Goal: Use online tool/utility: Utilize a website feature to perform a specific function

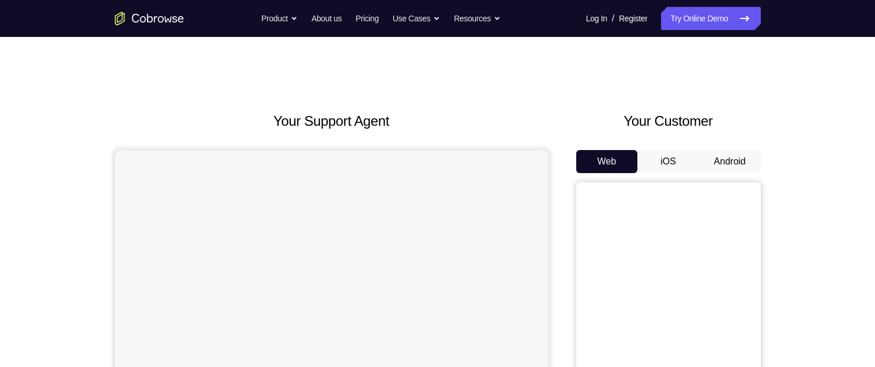
click at [739, 157] on button "Android" at bounding box center [730, 161] width 62 height 23
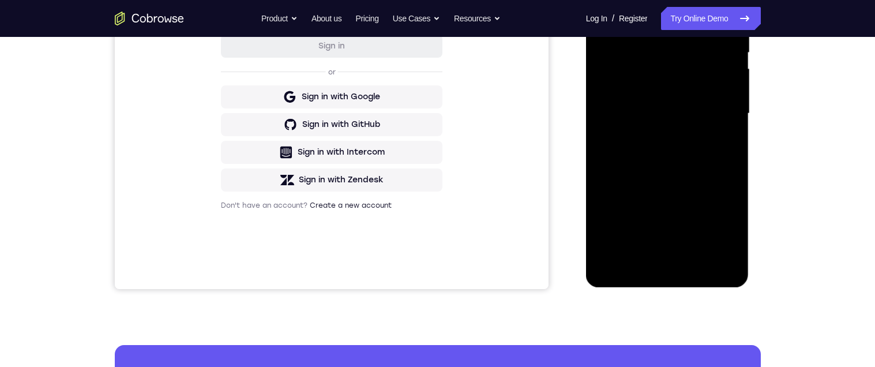
scroll to position [255, 0]
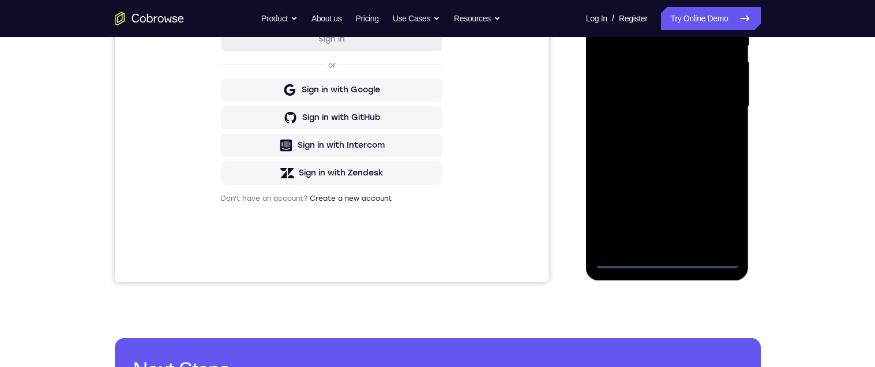
click at [669, 256] on div at bounding box center [667, 106] width 145 height 323
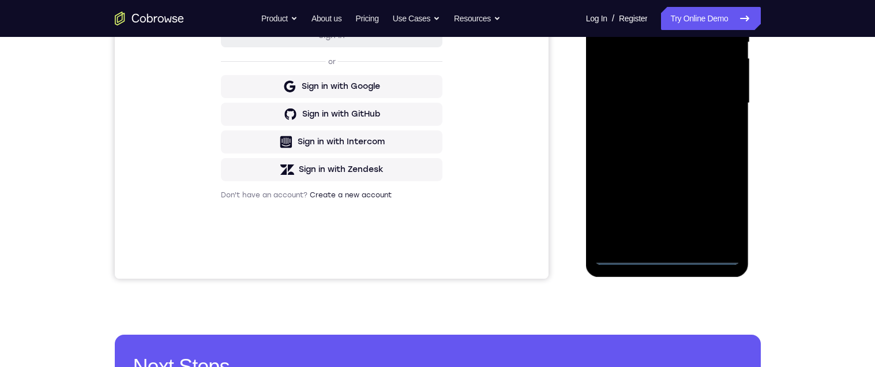
click at [664, 250] on div at bounding box center [667, 103] width 145 height 323
click at [663, 253] on div at bounding box center [667, 103] width 145 height 323
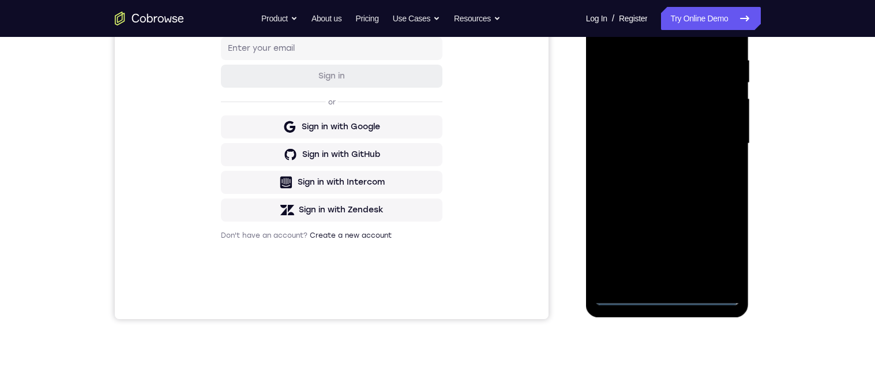
click at [715, 246] on div at bounding box center [667, 143] width 145 height 323
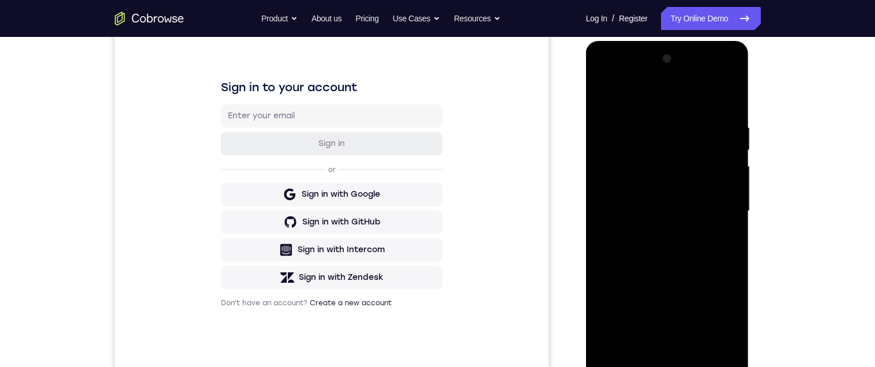
scroll to position [145, 0]
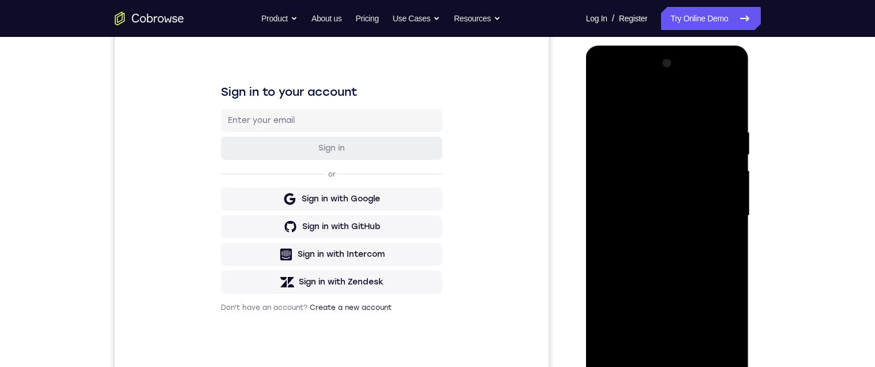
click at [668, 98] on div at bounding box center [667, 215] width 145 height 323
click at [715, 205] on div at bounding box center [667, 214] width 145 height 323
click at [652, 233] on div at bounding box center [667, 214] width 145 height 323
click at [699, 197] on div at bounding box center [667, 214] width 145 height 323
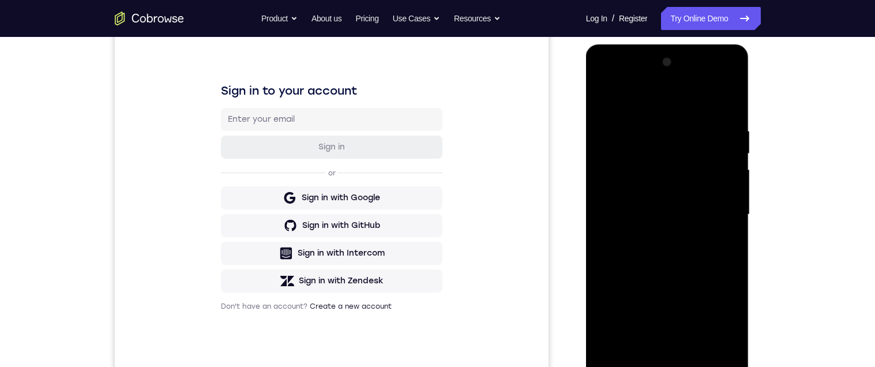
click at [682, 193] on div at bounding box center [667, 214] width 145 height 323
click at [700, 215] on div at bounding box center [667, 214] width 145 height 323
click at [688, 250] on div at bounding box center [667, 214] width 145 height 323
click at [699, 245] on div at bounding box center [667, 214] width 145 height 323
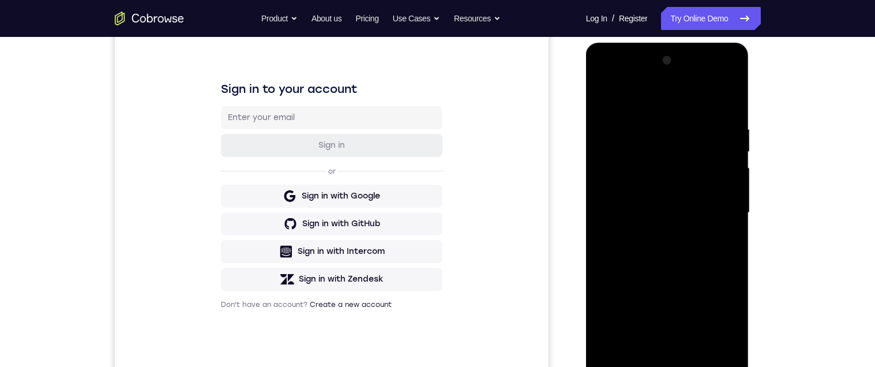
click at [710, 260] on div at bounding box center [667, 212] width 145 height 323
click at [646, 125] on div at bounding box center [667, 212] width 145 height 323
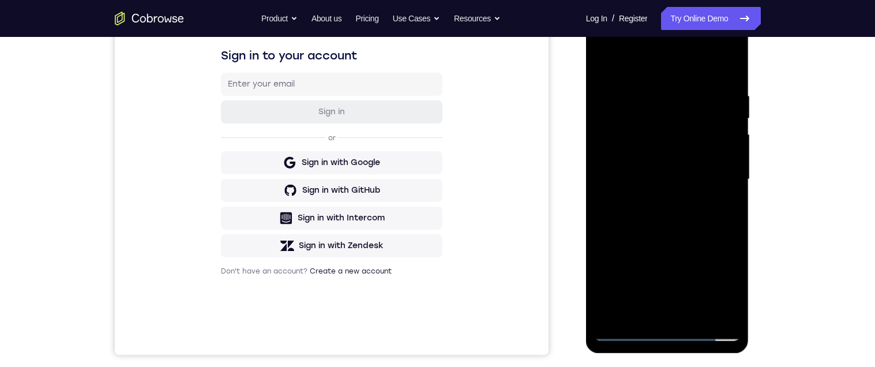
scroll to position [187, 0]
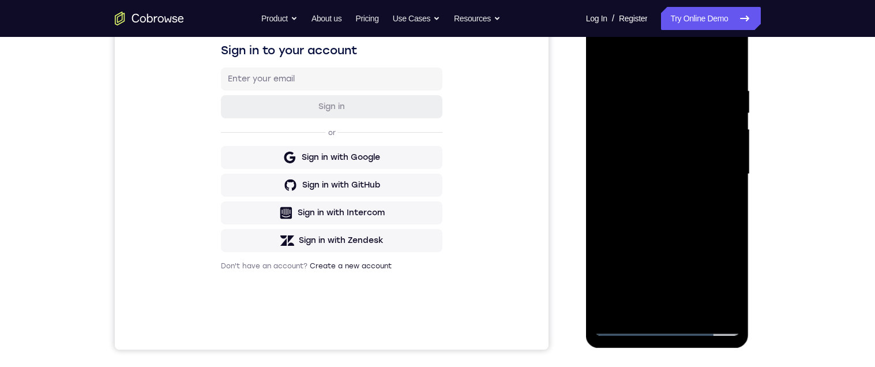
click at [729, 178] on div at bounding box center [667, 174] width 145 height 323
click at [721, 151] on div at bounding box center [667, 174] width 145 height 323
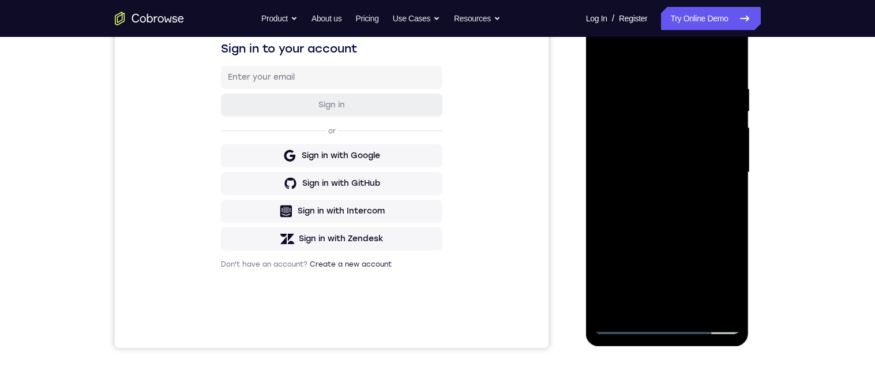
scroll to position [182, 0]
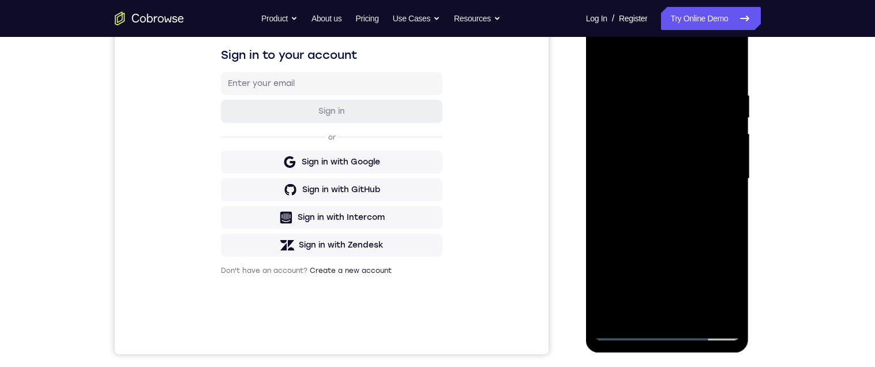
click at [717, 157] on div at bounding box center [667, 178] width 145 height 323
click at [721, 137] on div at bounding box center [667, 178] width 145 height 323
click at [719, 125] on div at bounding box center [667, 178] width 145 height 323
click at [720, 121] on div at bounding box center [667, 178] width 145 height 323
click at [716, 111] on div at bounding box center [667, 178] width 145 height 323
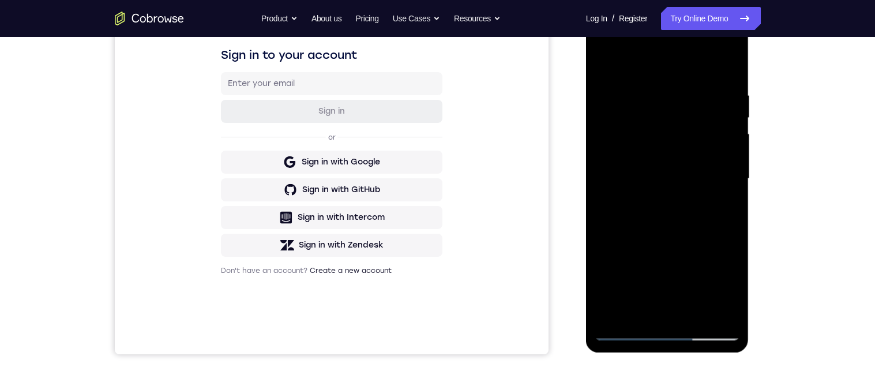
click at [718, 312] on div at bounding box center [667, 178] width 145 height 323
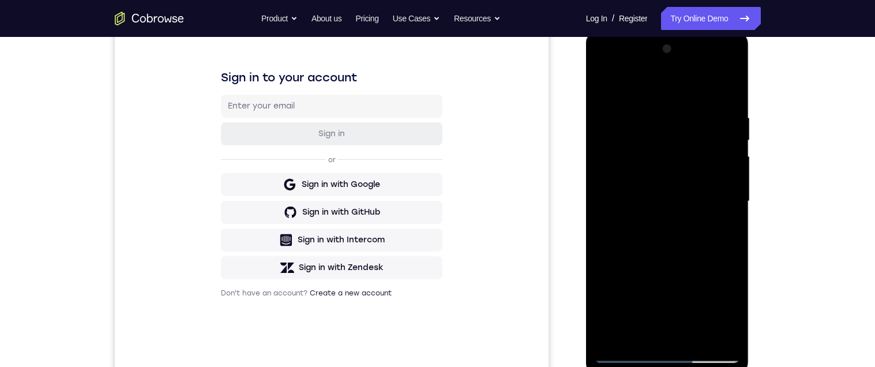
scroll to position [142, 0]
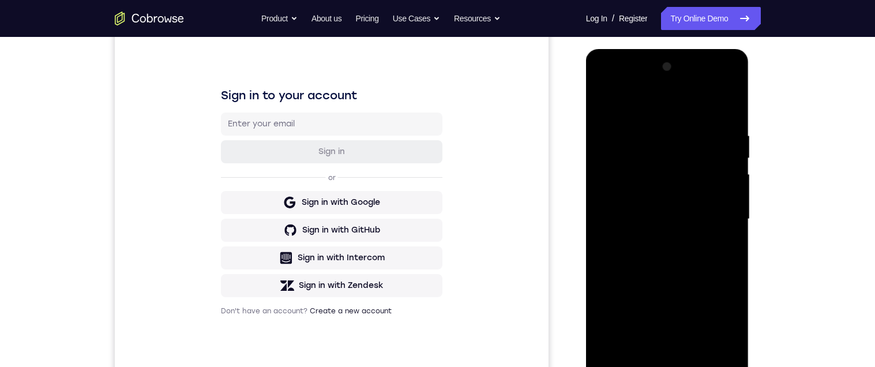
click at [727, 291] on div at bounding box center [667, 219] width 145 height 323
click at [725, 296] on div at bounding box center [667, 220] width 145 height 323
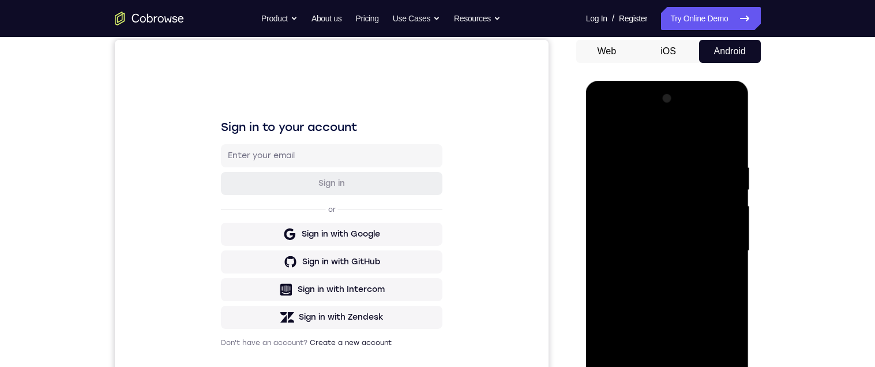
click at [688, 158] on div at bounding box center [667, 250] width 145 height 323
click at [691, 144] on div at bounding box center [667, 250] width 145 height 323
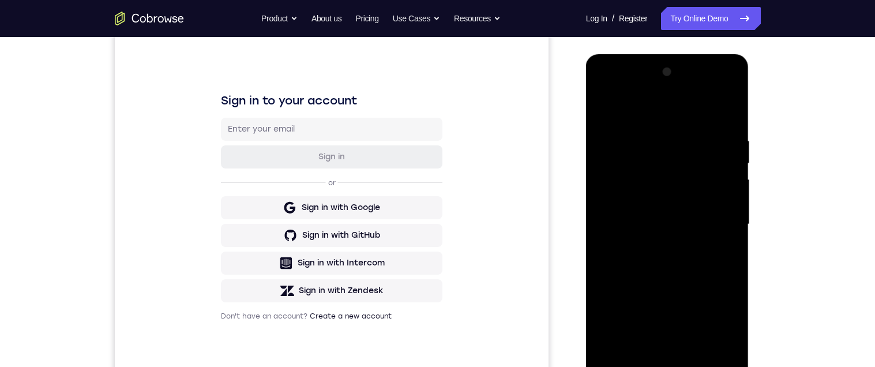
click at [632, 278] on div at bounding box center [667, 224] width 145 height 323
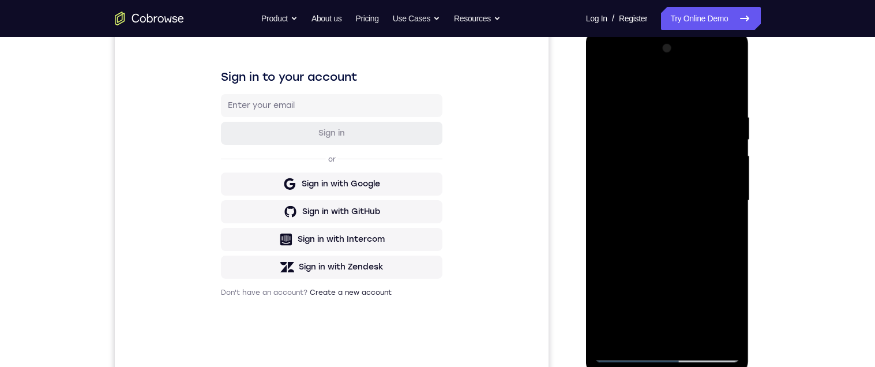
scroll to position [158, 0]
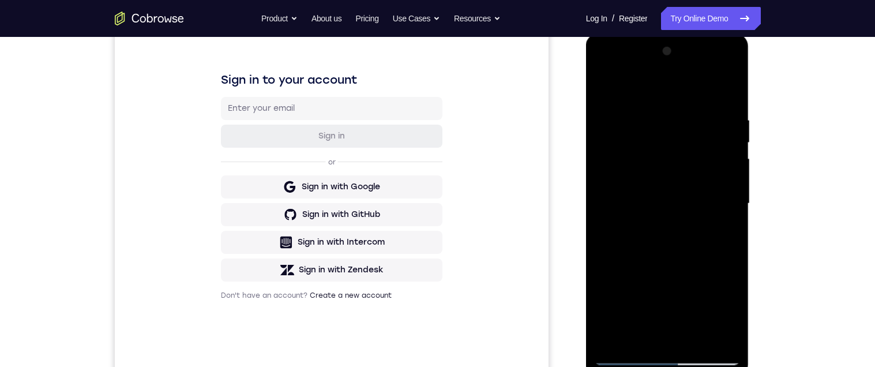
click at [729, 207] on div at bounding box center [667, 203] width 145 height 323
click at [731, 208] on div at bounding box center [667, 203] width 145 height 323
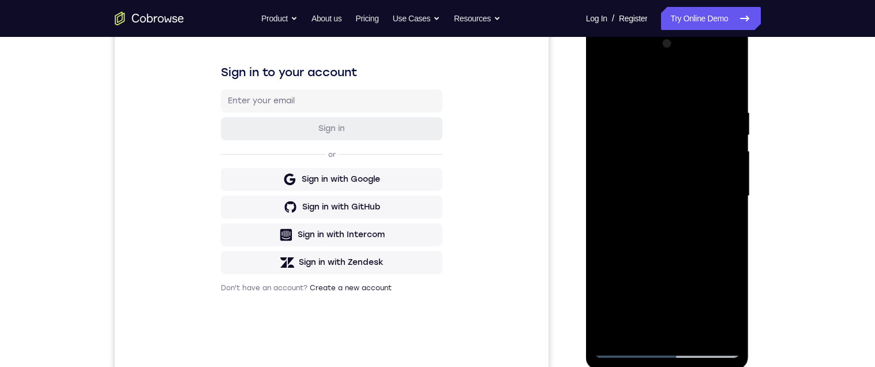
scroll to position [242, 0]
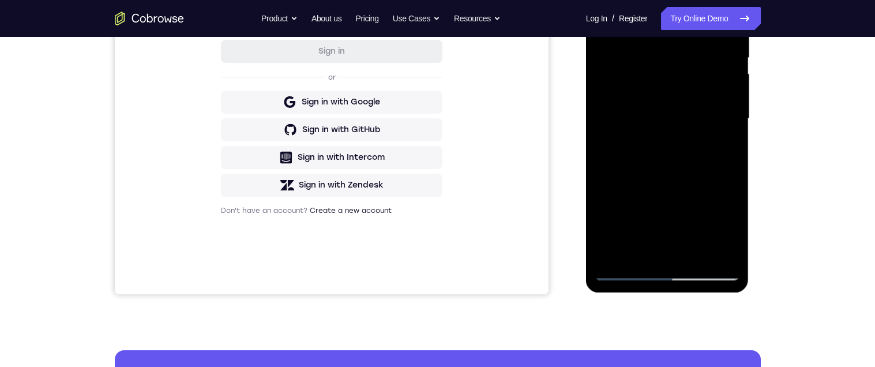
click at [626, 268] on div at bounding box center [667, 118] width 145 height 323
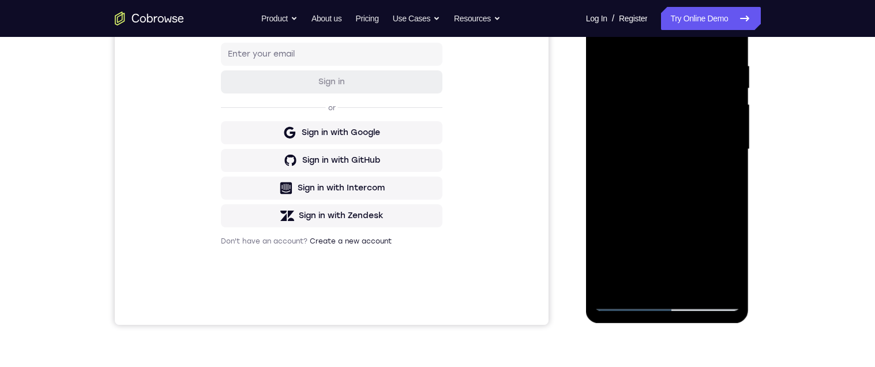
scroll to position [211, 0]
click at [630, 304] on div at bounding box center [667, 150] width 145 height 323
click at [633, 305] on div at bounding box center [667, 150] width 145 height 323
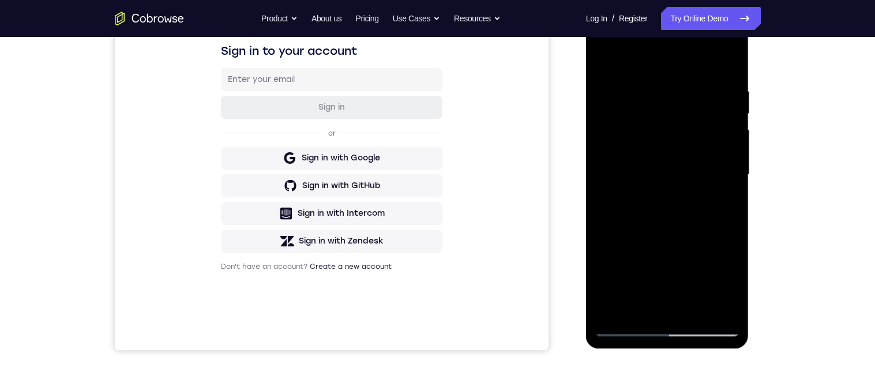
scroll to position [188, 0]
click at [718, 167] on div at bounding box center [667, 173] width 145 height 323
click at [733, 145] on div at bounding box center [667, 173] width 145 height 323
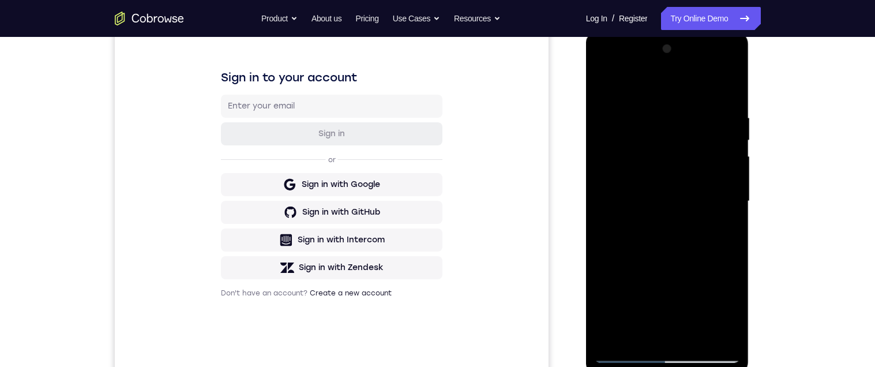
scroll to position [158, 0]
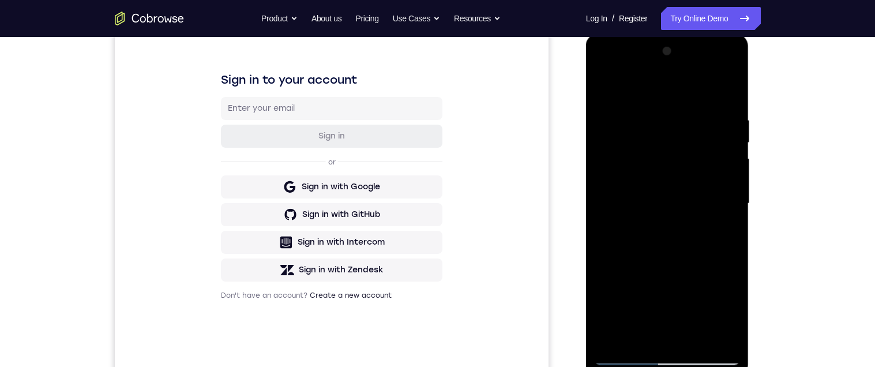
click at [724, 160] on div at bounding box center [667, 203] width 145 height 323
click at [725, 162] on div at bounding box center [667, 203] width 145 height 323
click at [727, 159] on div at bounding box center [667, 203] width 145 height 323
click at [728, 165] on div at bounding box center [667, 203] width 145 height 323
click at [729, 150] on div at bounding box center [667, 203] width 145 height 323
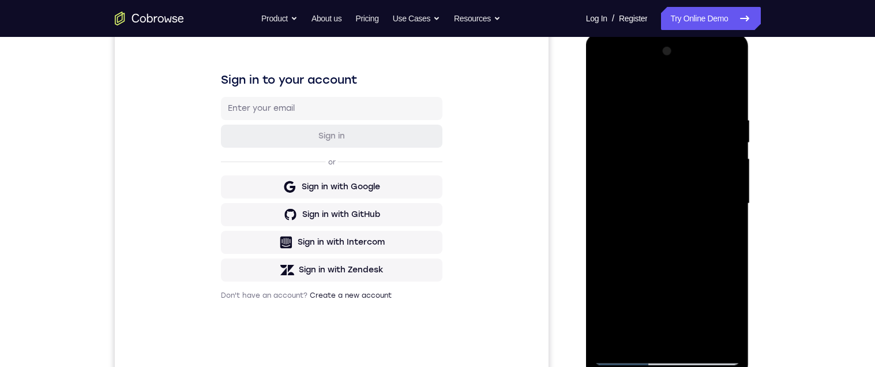
click at [609, 163] on div at bounding box center [667, 203] width 145 height 323
click at [721, 150] on div at bounding box center [667, 203] width 145 height 323
click at [720, 156] on div at bounding box center [667, 203] width 145 height 323
click at [722, 156] on div at bounding box center [667, 203] width 145 height 323
click at [727, 156] on div at bounding box center [667, 203] width 145 height 323
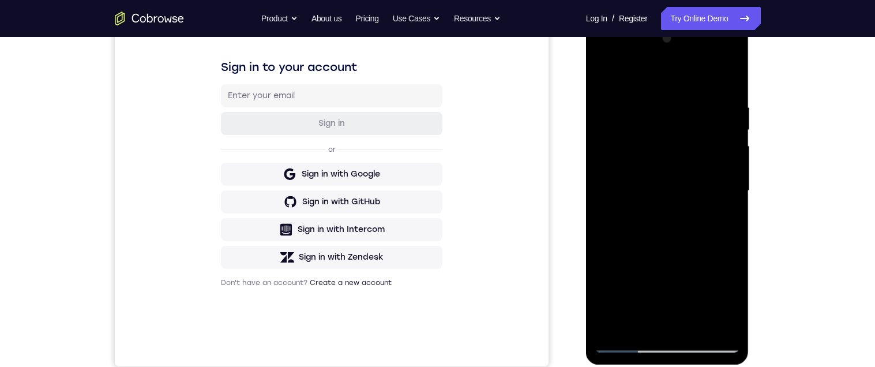
scroll to position [160, 0]
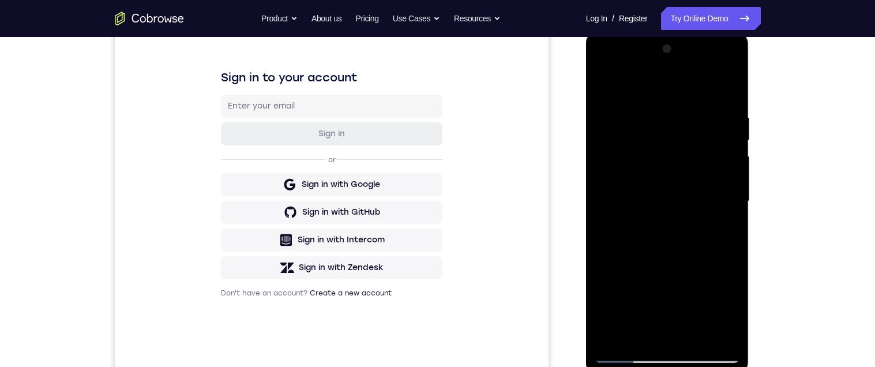
click at [719, 182] on div at bounding box center [667, 201] width 145 height 323
click at [723, 165] on div at bounding box center [667, 201] width 145 height 323
click at [722, 163] on div at bounding box center [667, 201] width 145 height 323
click at [721, 167] on div at bounding box center [667, 201] width 145 height 323
click at [721, 170] on div at bounding box center [667, 201] width 145 height 323
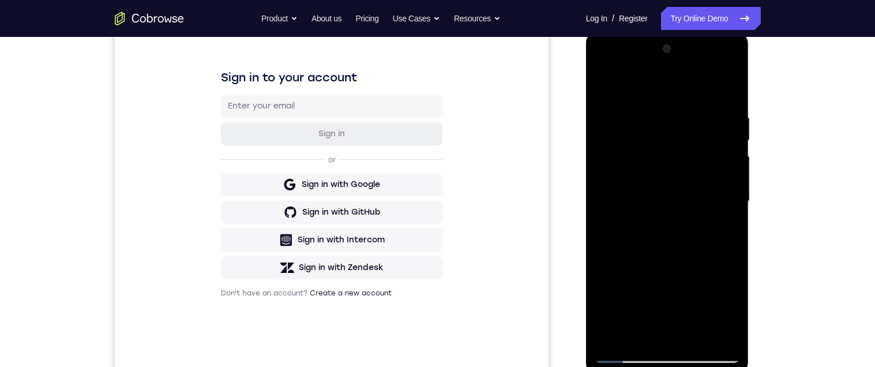
click at [720, 172] on div at bounding box center [667, 201] width 145 height 323
click at [724, 160] on div at bounding box center [667, 201] width 145 height 323
click at [720, 154] on div at bounding box center [667, 201] width 145 height 323
click at [718, 164] on div at bounding box center [667, 201] width 145 height 323
click at [721, 162] on div at bounding box center [667, 201] width 145 height 323
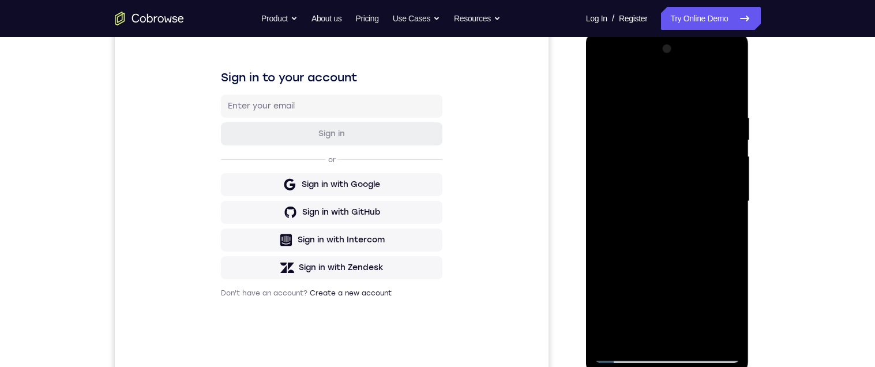
click at [723, 162] on div at bounding box center [667, 201] width 145 height 323
click at [717, 177] on div at bounding box center [667, 201] width 145 height 323
click at [721, 160] on div at bounding box center [667, 201] width 145 height 323
click at [719, 163] on div at bounding box center [667, 201] width 145 height 323
click at [717, 190] on div at bounding box center [667, 201] width 145 height 323
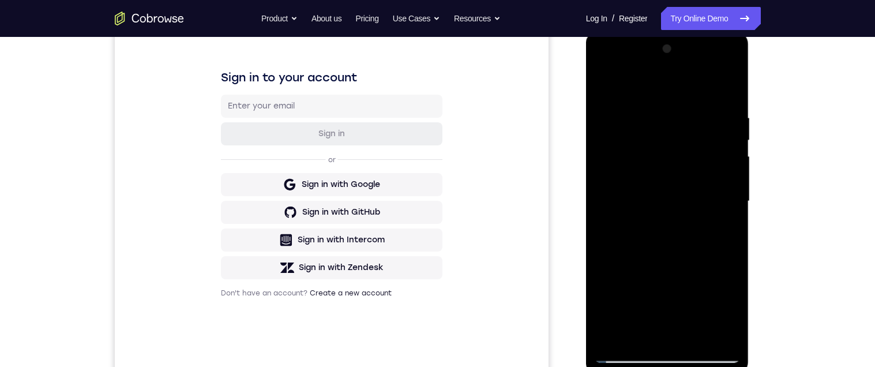
click at [727, 89] on div at bounding box center [667, 201] width 145 height 323
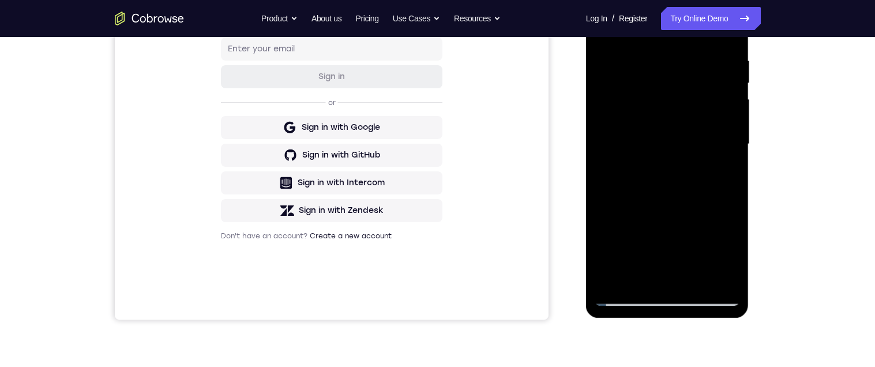
scroll to position [225, 0]
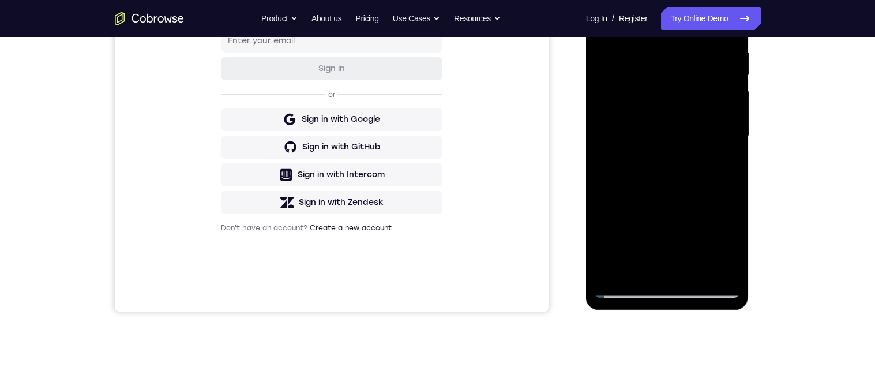
click at [697, 268] on div at bounding box center [667, 136] width 145 height 323
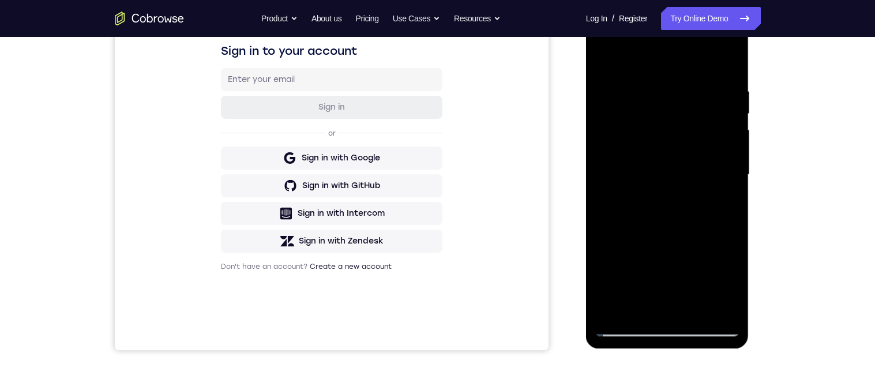
click at [684, 234] on div at bounding box center [667, 174] width 145 height 323
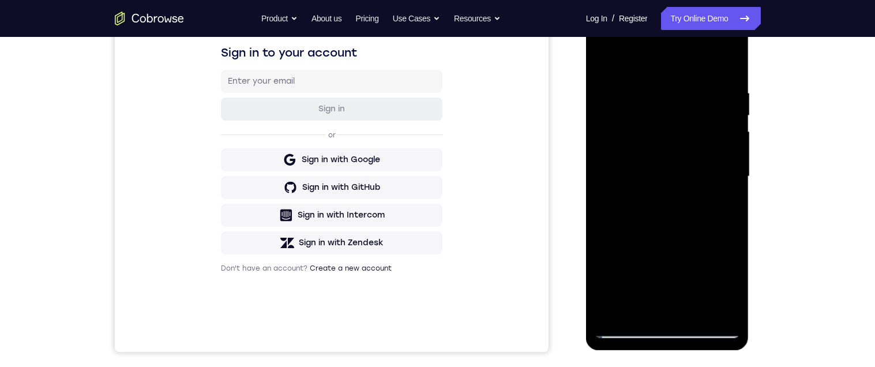
click at [699, 166] on div at bounding box center [667, 176] width 145 height 323
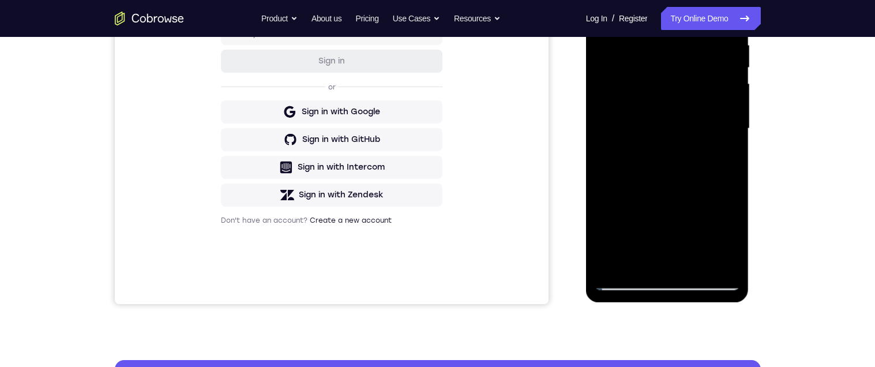
scroll to position [228, 0]
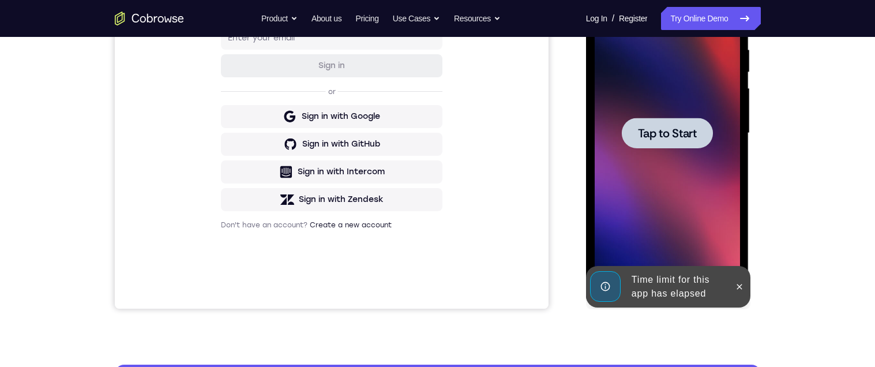
click at [683, 128] on span "Tap to Start" at bounding box center [667, 134] width 59 height 12
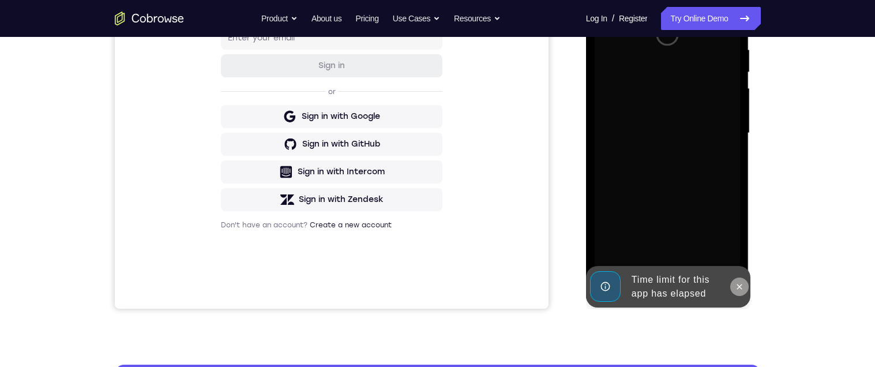
click at [741, 290] on icon at bounding box center [739, 286] width 9 height 9
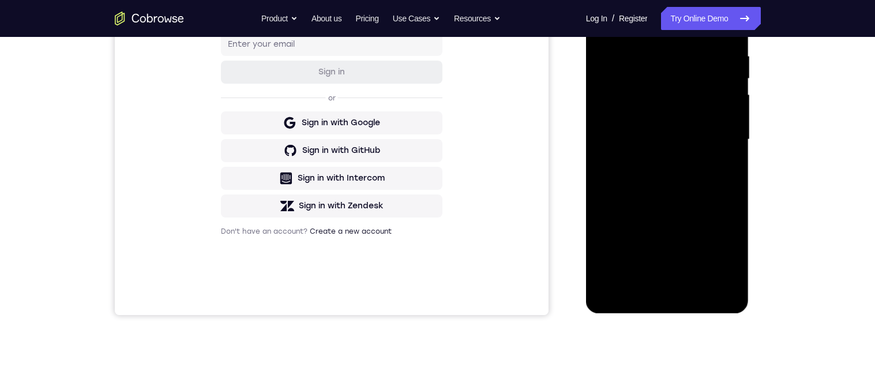
scroll to position [229, 0]
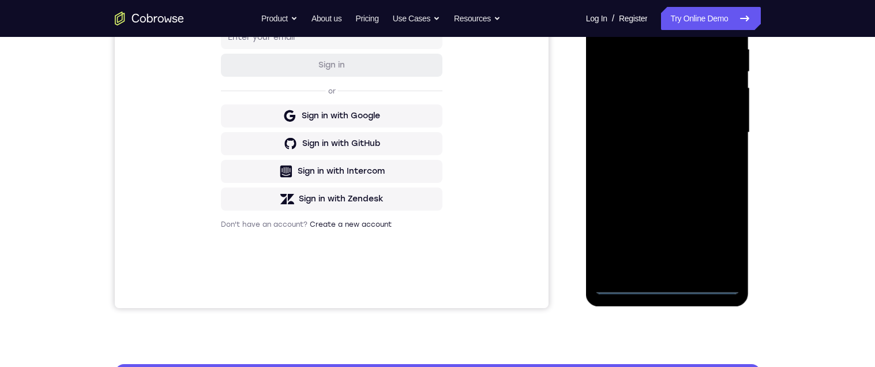
click at [667, 282] on div at bounding box center [667, 132] width 145 height 323
click at [717, 237] on div at bounding box center [667, 132] width 145 height 323
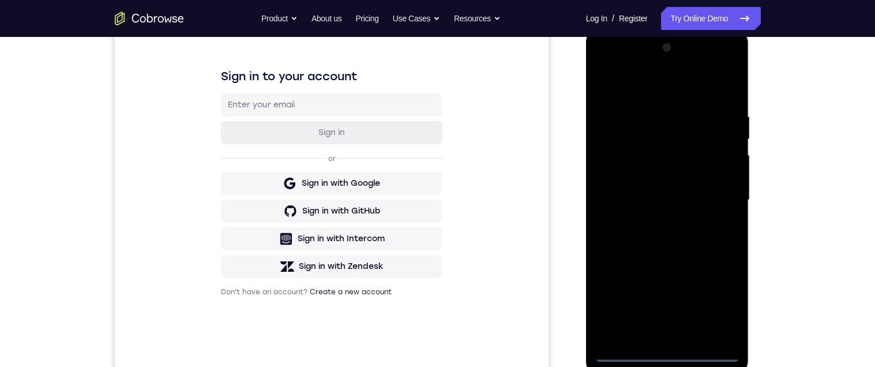
scroll to position [149, 0]
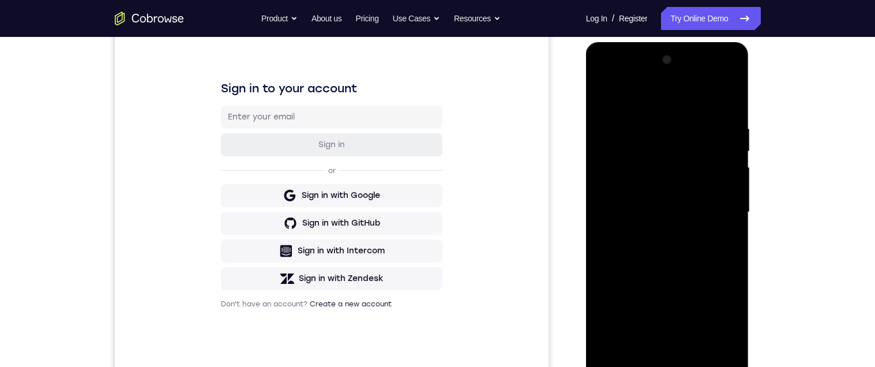
click at [692, 98] on div at bounding box center [667, 212] width 145 height 323
click at [671, 102] on div at bounding box center [667, 212] width 145 height 323
click at [664, 93] on div at bounding box center [667, 212] width 145 height 323
click at [639, 95] on div at bounding box center [667, 212] width 145 height 323
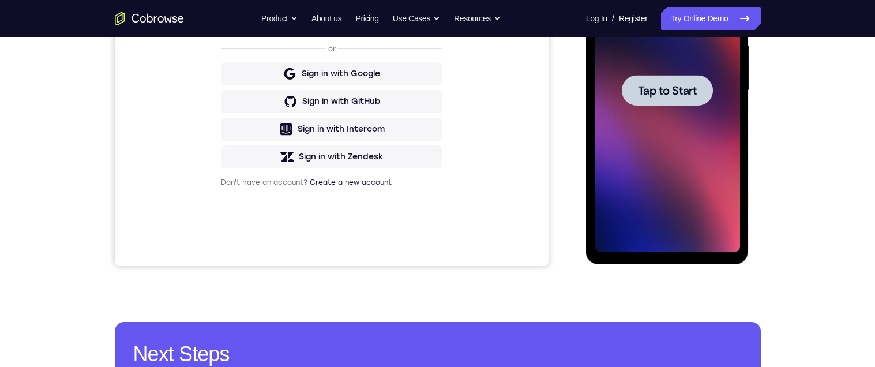
scroll to position [197, 0]
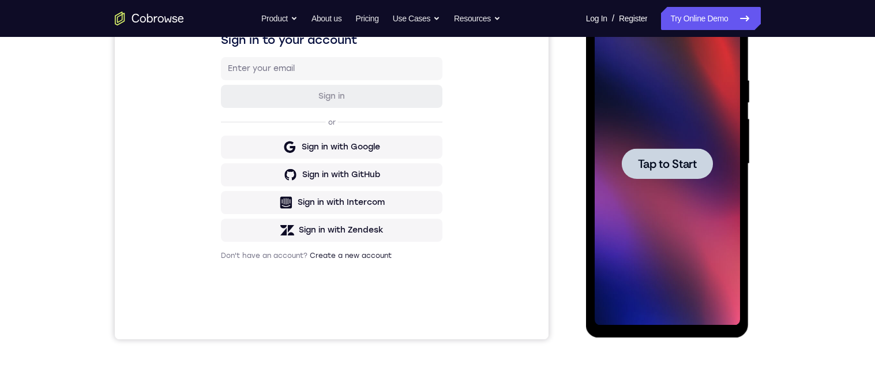
click at [686, 166] on span "Tap to Start" at bounding box center [667, 164] width 59 height 12
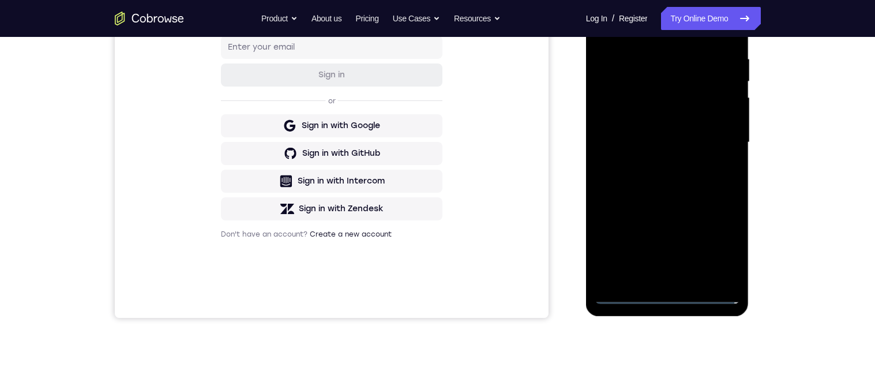
scroll to position [237, 0]
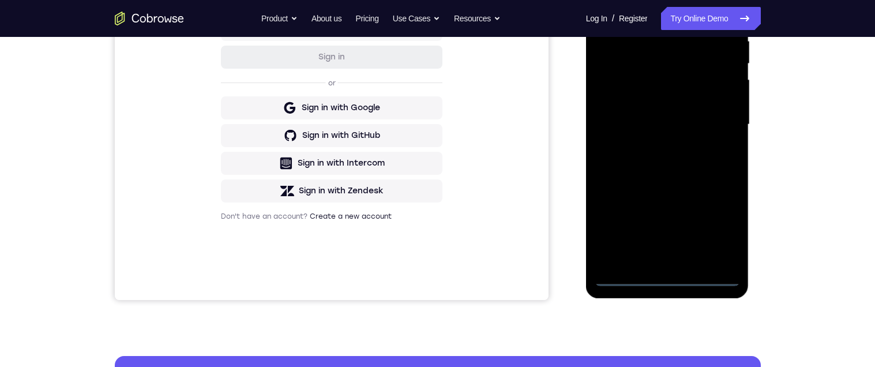
click at [665, 276] on div at bounding box center [667, 124] width 145 height 323
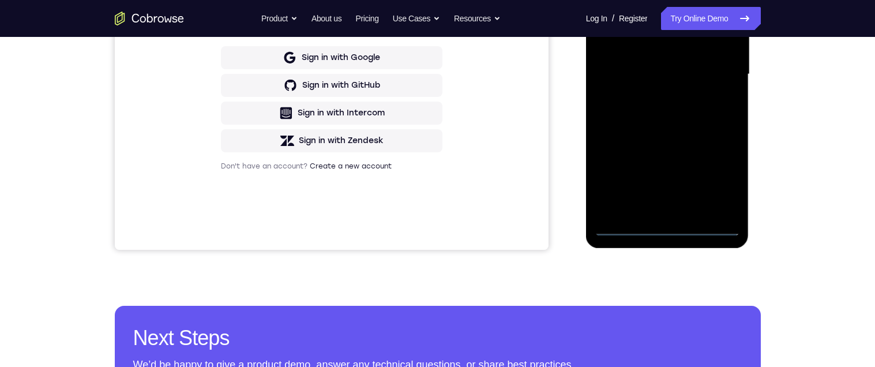
click at [665, 220] on div at bounding box center [667, 74] width 145 height 323
click at [721, 173] on div at bounding box center [667, 74] width 145 height 323
click at [713, 174] on div at bounding box center [667, 74] width 145 height 323
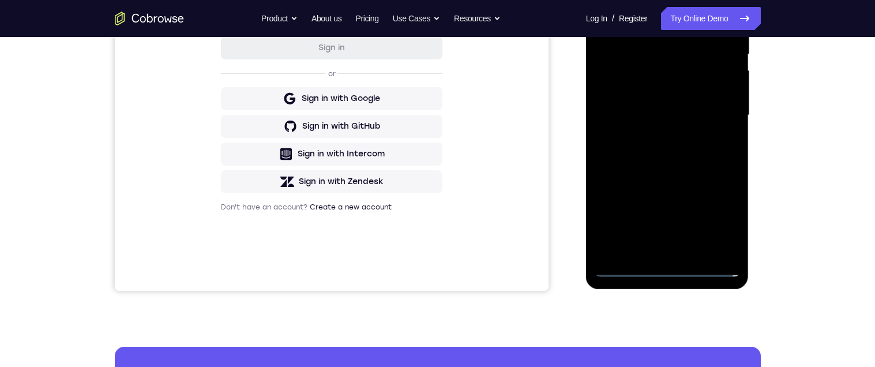
scroll to position [158, 0]
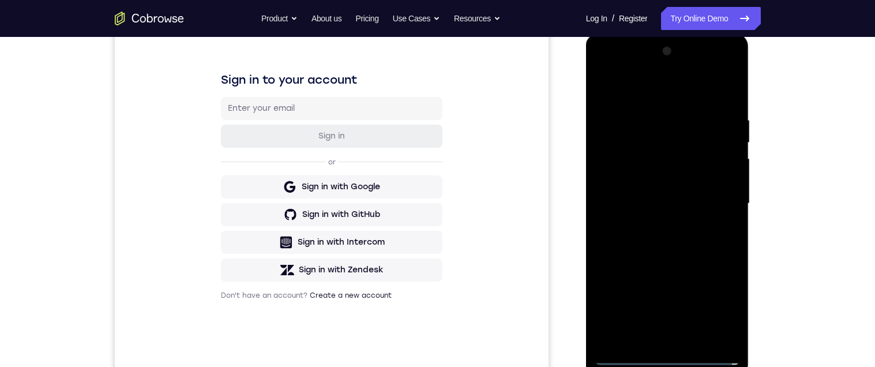
click at [669, 90] on div at bounding box center [667, 203] width 145 height 323
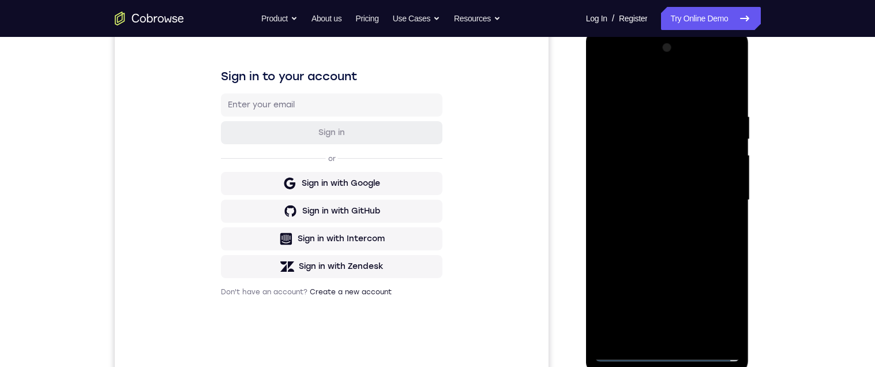
click at [713, 195] on div at bounding box center [667, 200] width 145 height 323
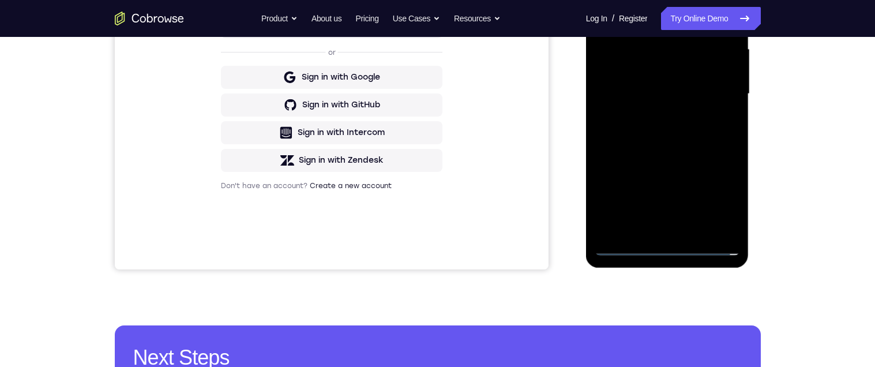
scroll to position [211, 0]
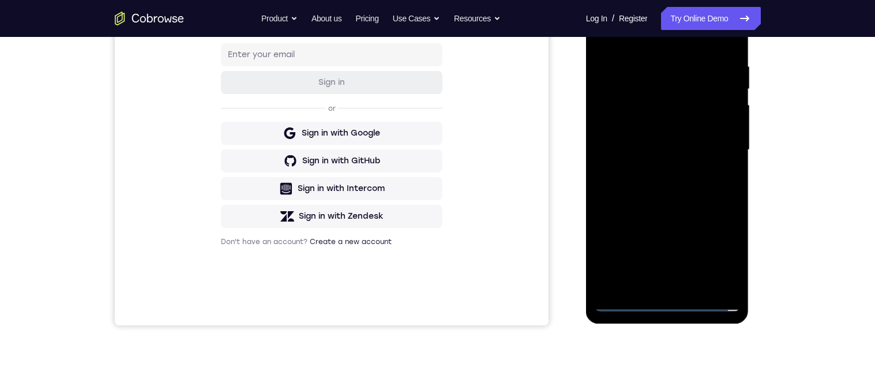
click at [653, 284] on div at bounding box center [667, 149] width 145 height 323
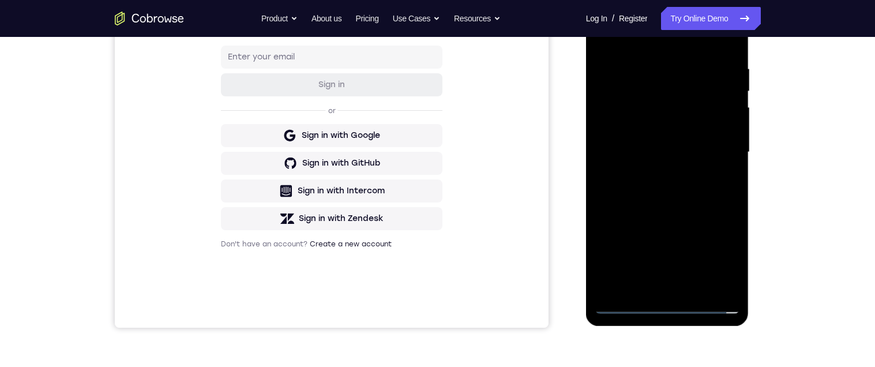
click at [656, 285] on div at bounding box center [667, 152] width 145 height 323
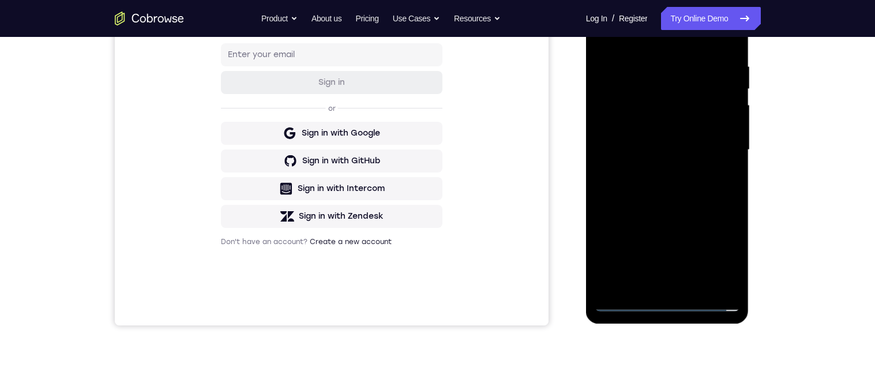
scroll to position [272, 0]
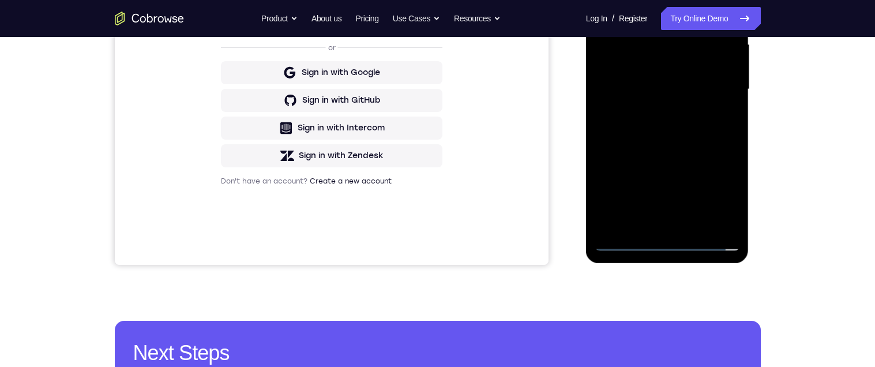
click at [656, 222] on div at bounding box center [667, 89] width 145 height 323
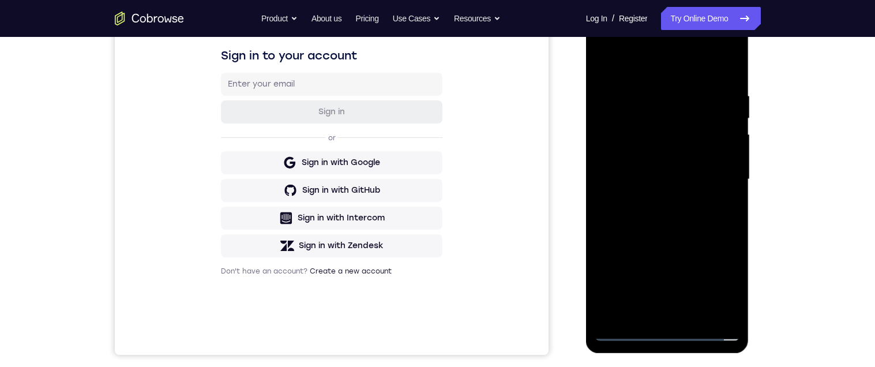
click at [604, 62] on div at bounding box center [667, 179] width 145 height 323
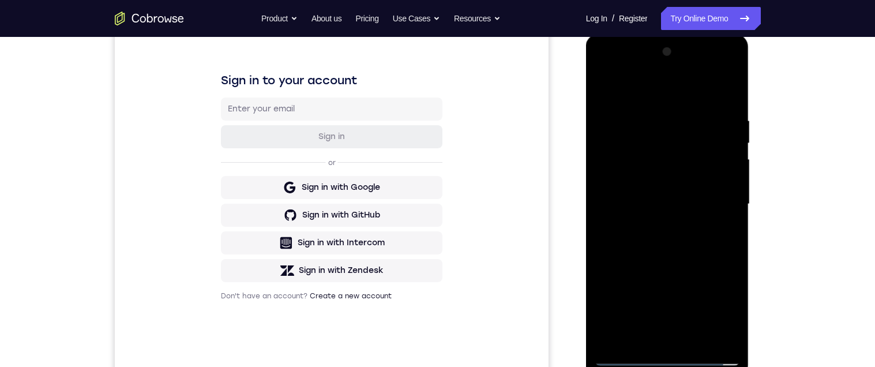
click at [710, 194] on div at bounding box center [667, 204] width 145 height 323
click at [680, 193] on div at bounding box center [667, 204] width 145 height 323
click at [671, 183] on div at bounding box center [667, 204] width 145 height 323
click at [667, 186] on div at bounding box center [667, 204] width 145 height 323
click at [686, 208] on div at bounding box center [667, 204] width 145 height 323
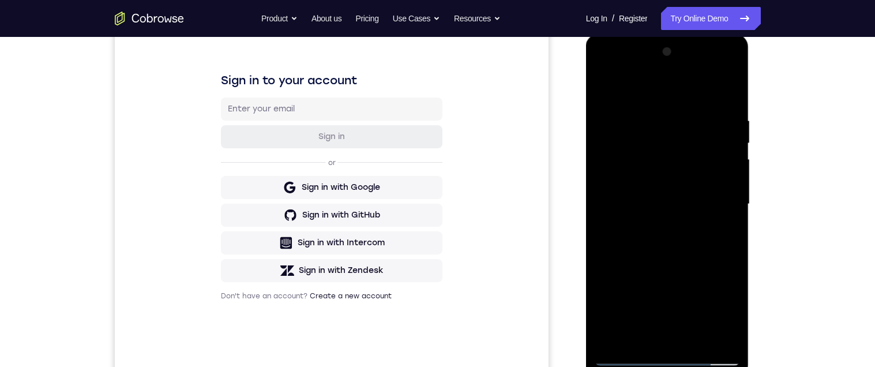
click at [689, 246] on div at bounding box center [667, 204] width 145 height 323
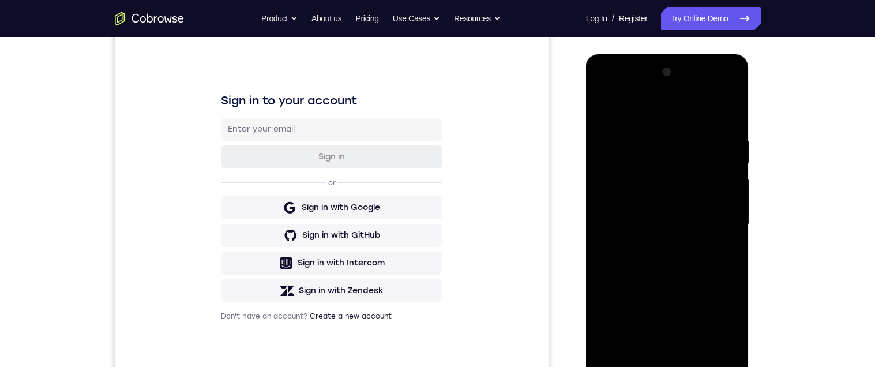
scroll to position [135, 0]
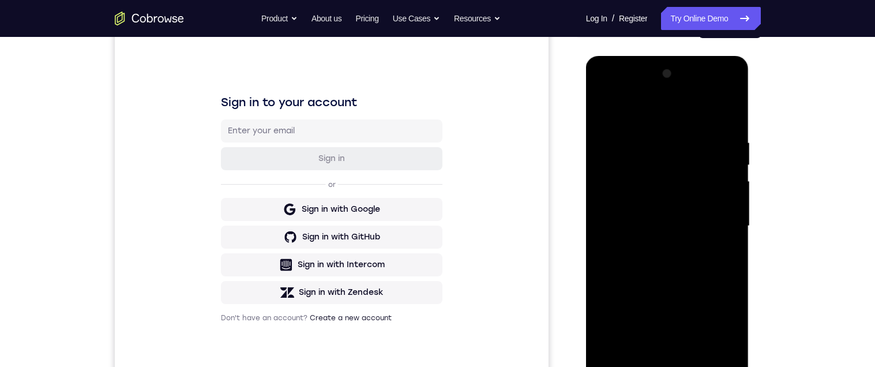
click at [704, 273] on div at bounding box center [667, 226] width 145 height 323
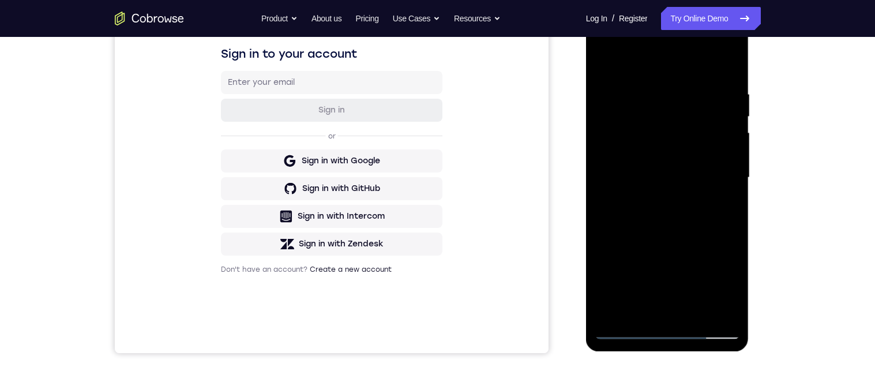
scroll to position [189, 0]
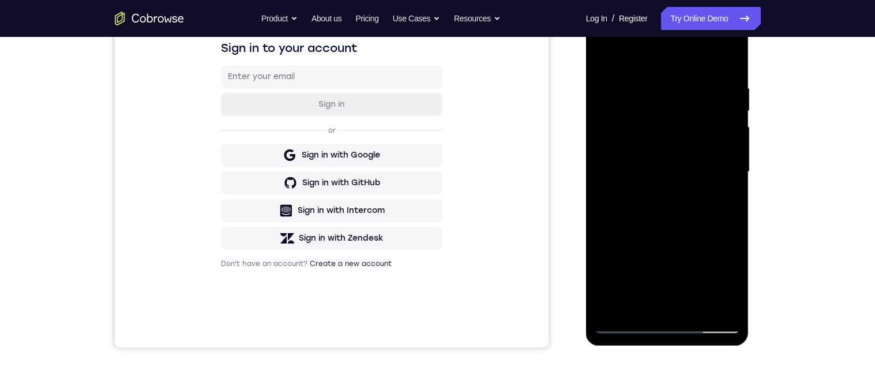
click at [697, 310] on div at bounding box center [667, 171] width 145 height 323
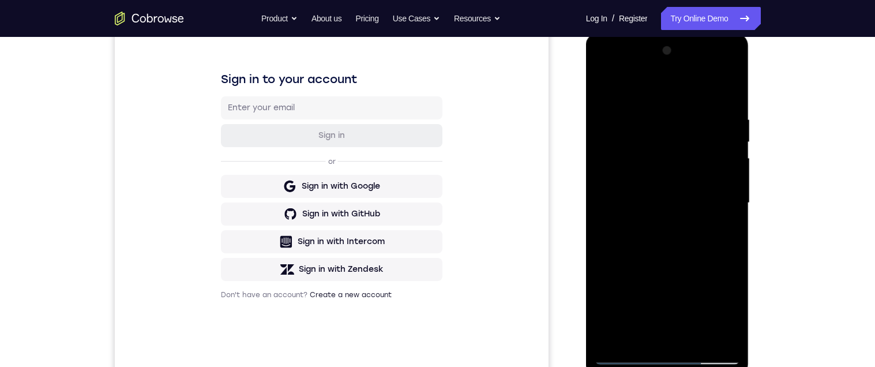
click at [686, 263] on div at bounding box center [667, 203] width 145 height 323
click at [689, 264] on div at bounding box center [667, 203] width 145 height 323
click at [705, 196] on div at bounding box center [667, 203] width 145 height 323
click at [604, 92] on div at bounding box center [667, 203] width 145 height 323
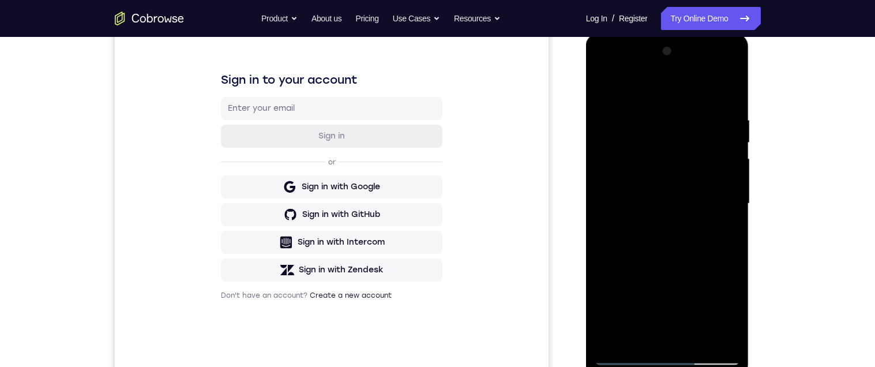
click at [671, 194] on div at bounding box center [667, 203] width 145 height 323
click at [650, 303] on div at bounding box center [667, 203] width 145 height 323
click at [719, 303] on div at bounding box center [667, 203] width 145 height 323
click at [726, 232] on div at bounding box center [667, 203] width 145 height 323
click at [722, 232] on div at bounding box center [667, 203] width 145 height 323
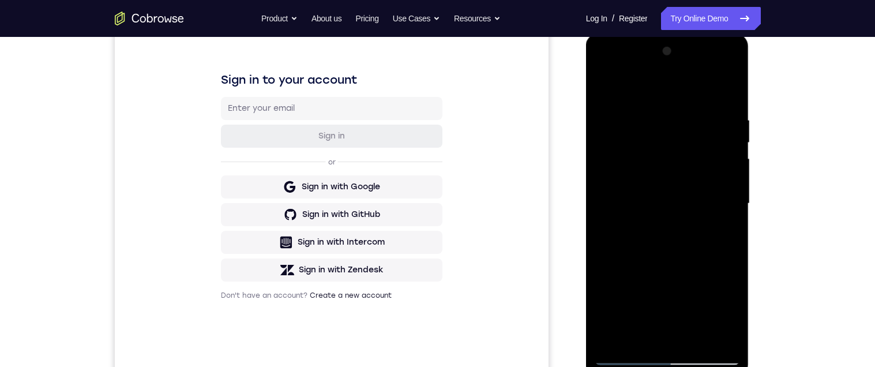
scroll to position [95, 0]
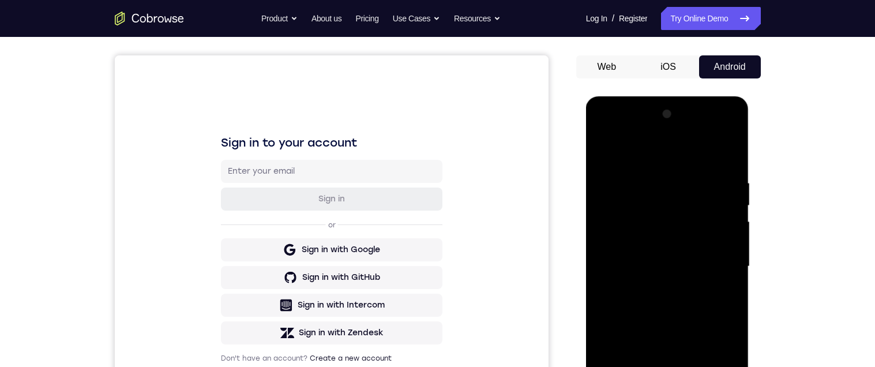
click at [608, 148] on div at bounding box center [667, 266] width 145 height 323
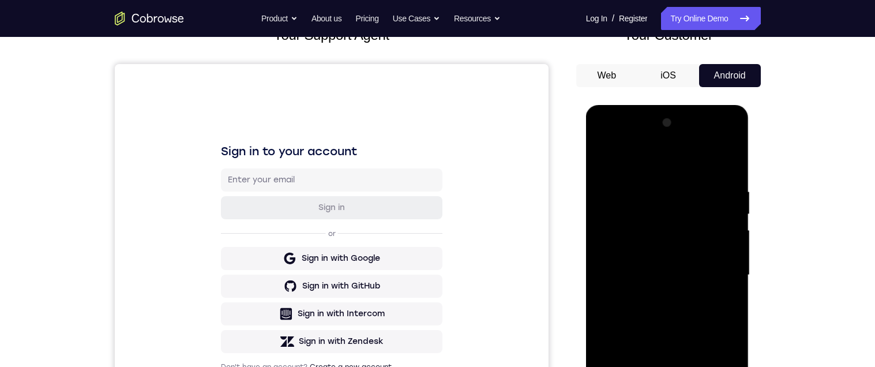
scroll to position [102, 0]
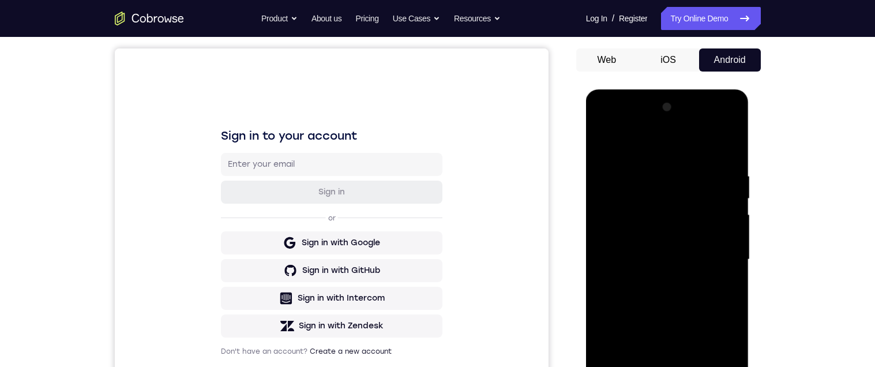
click at [699, 248] on div at bounding box center [667, 259] width 145 height 323
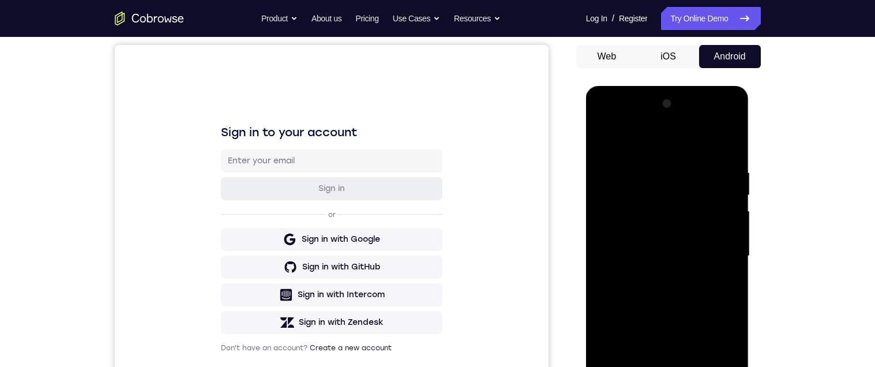
click at [687, 233] on div at bounding box center [667, 256] width 145 height 323
click at [718, 234] on div at bounding box center [667, 256] width 145 height 323
click at [723, 279] on div at bounding box center [667, 256] width 145 height 323
click at [665, 242] on div at bounding box center [667, 254] width 145 height 323
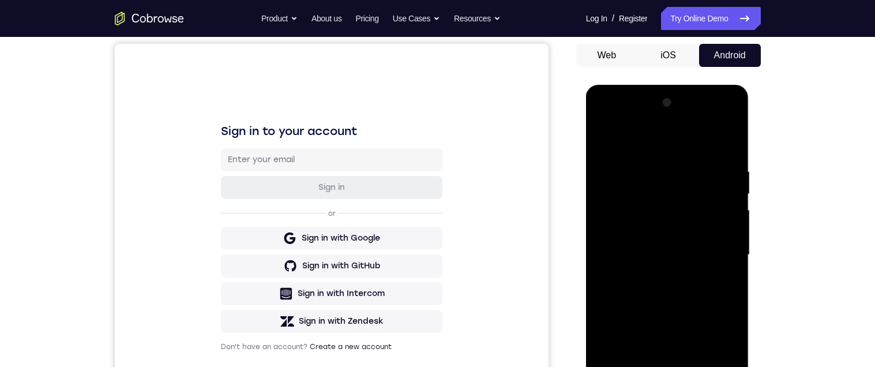
click at [691, 245] on div at bounding box center [667, 254] width 145 height 323
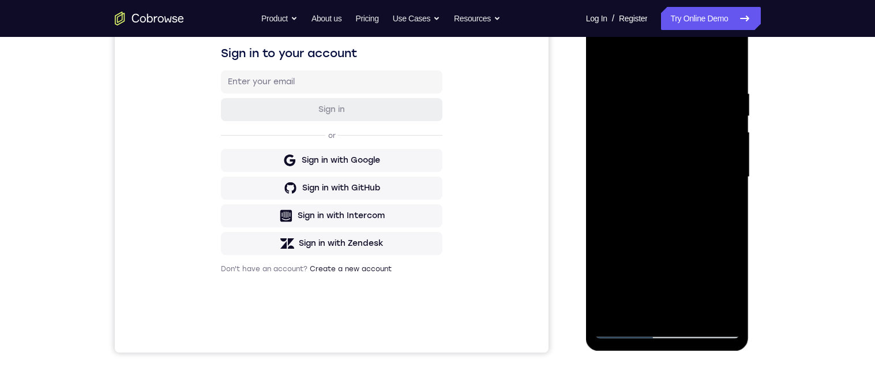
scroll to position [192, 0]
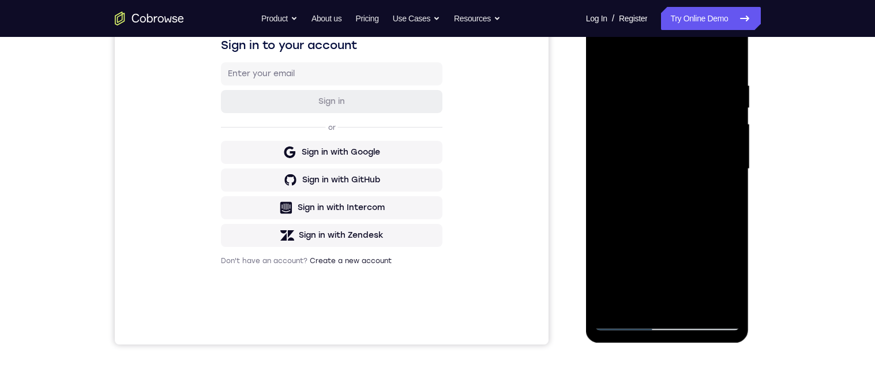
click at [673, 257] on div at bounding box center [667, 169] width 145 height 323
click at [675, 277] on div at bounding box center [667, 169] width 145 height 323
click at [728, 280] on div at bounding box center [667, 169] width 145 height 323
click at [723, 193] on div at bounding box center [667, 169] width 145 height 323
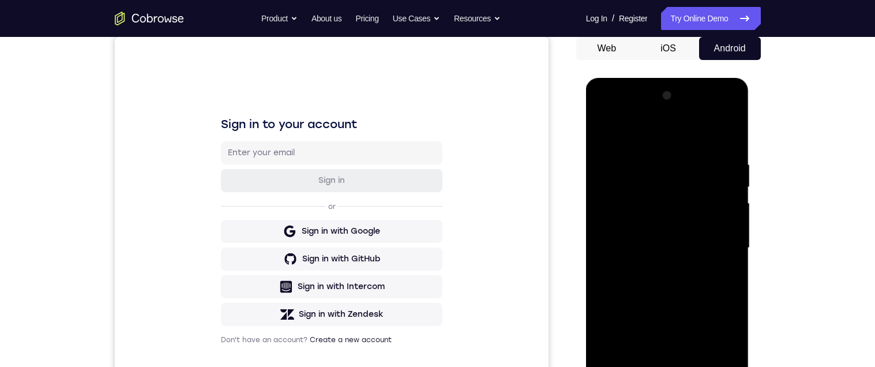
scroll to position [86, 0]
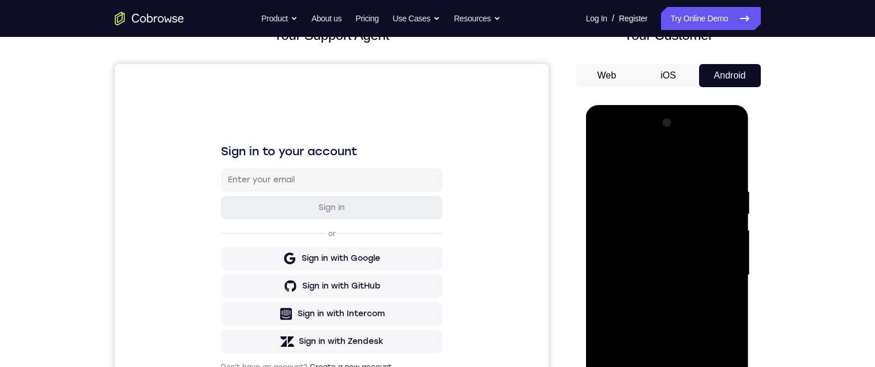
click at [607, 160] on div at bounding box center [667, 275] width 145 height 323
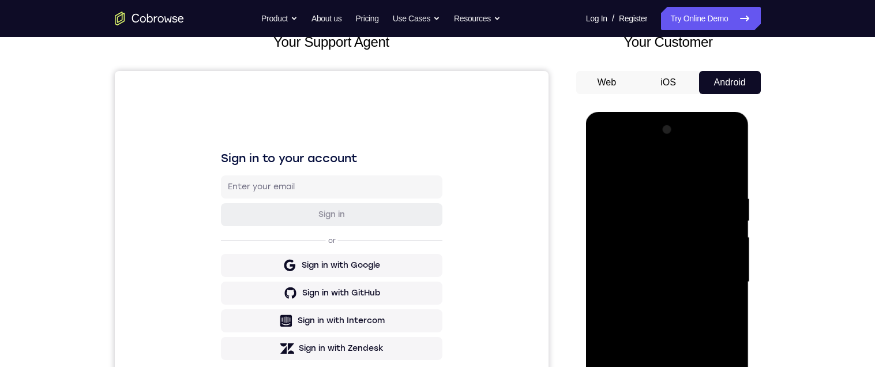
click at [731, 245] on div at bounding box center [667, 282] width 145 height 323
click at [731, 241] on div at bounding box center [667, 282] width 145 height 323
click at [731, 240] on div at bounding box center [667, 282] width 145 height 323
click at [732, 243] on div at bounding box center [667, 282] width 145 height 323
click at [607, 165] on div at bounding box center [667, 282] width 145 height 323
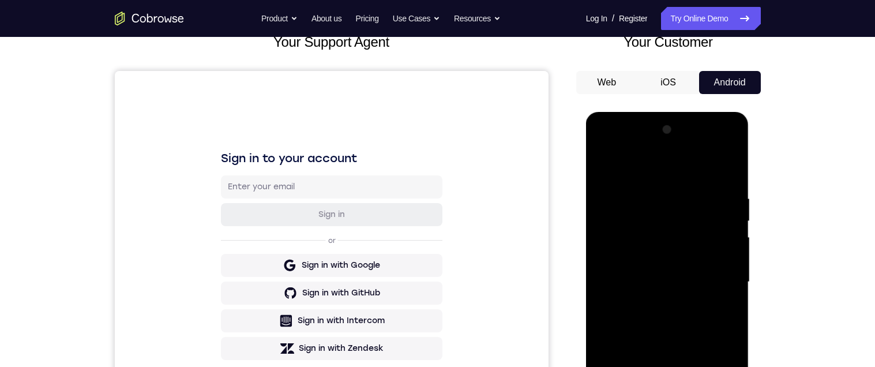
click at [650, 194] on div at bounding box center [667, 282] width 145 height 323
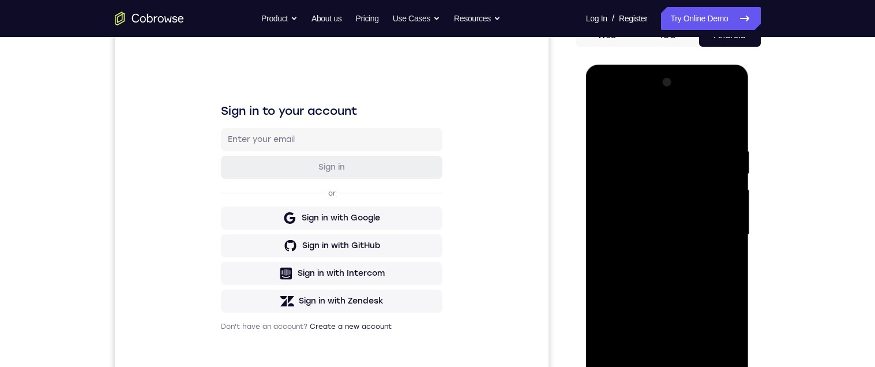
scroll to position [65, 0]
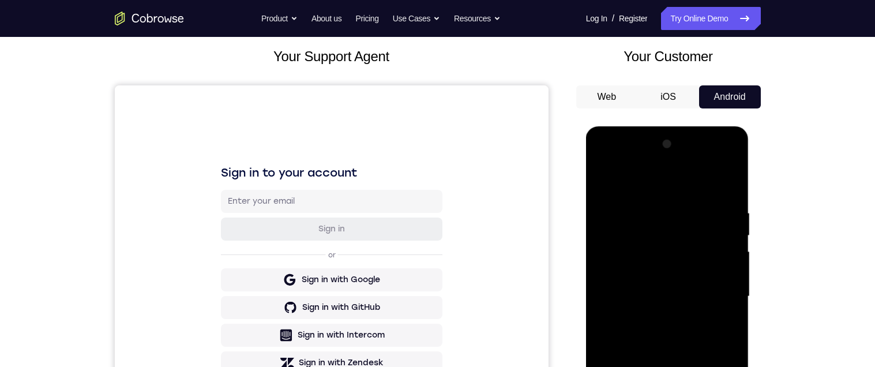
click at [725, 185] on div at bounding box center [667, 296] width 145 height 323
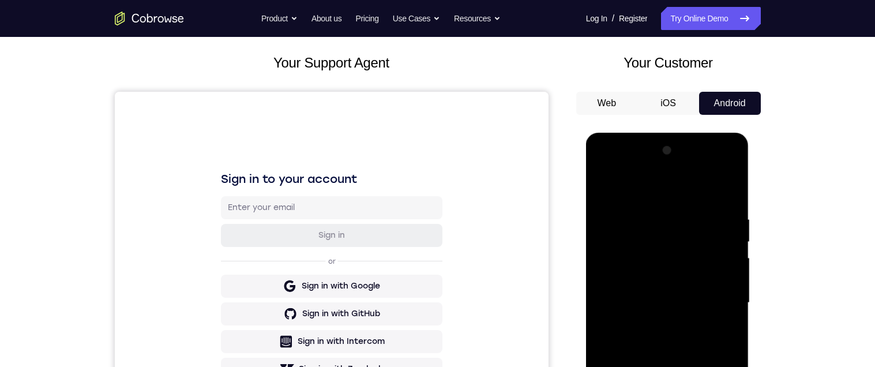
click at [689, 215] on div at bounding box center [667, 302] width 145 height 323
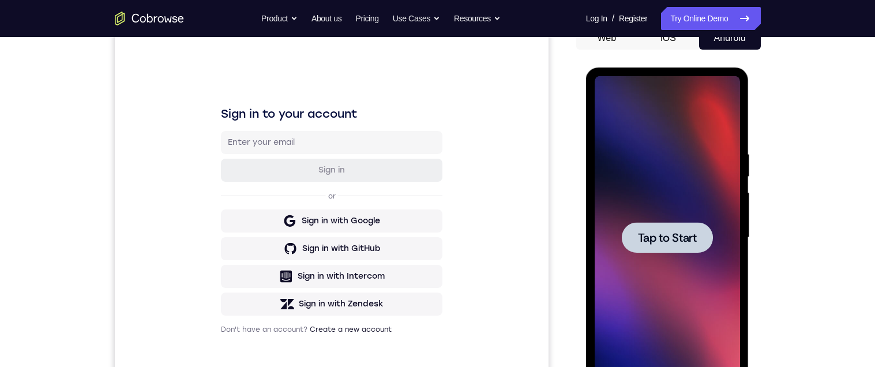
scroll to position [222, 0]
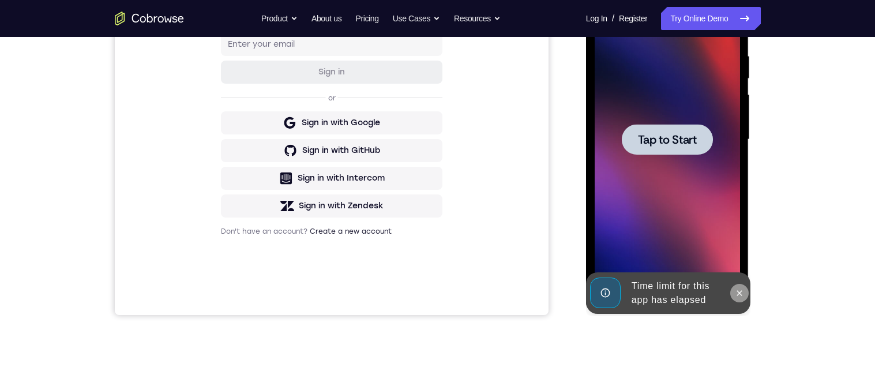
click at [740, 289] on icon at bounding box center [739, 293] width 9 height 9
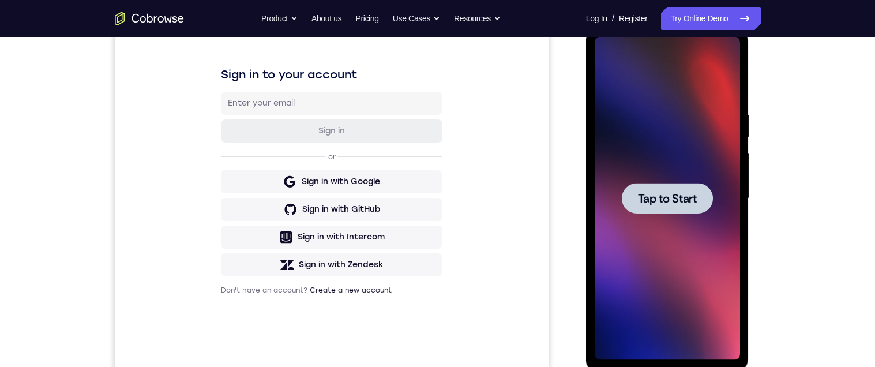
click at [693, 189] on div at bounding box center [667, 198] width 91 height 31
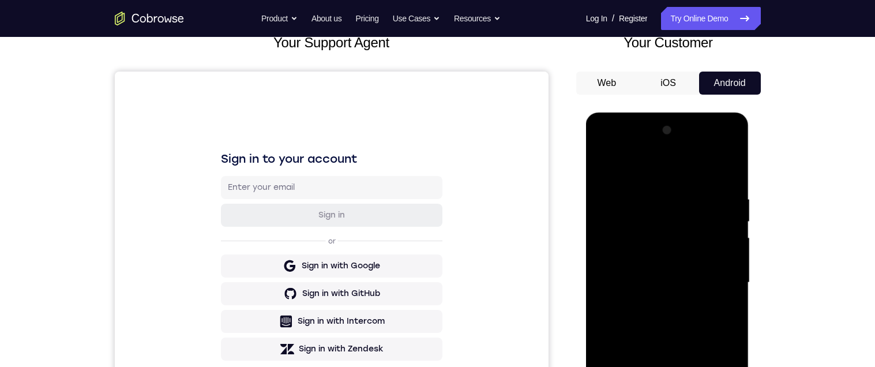
scroll to position [171, 0]
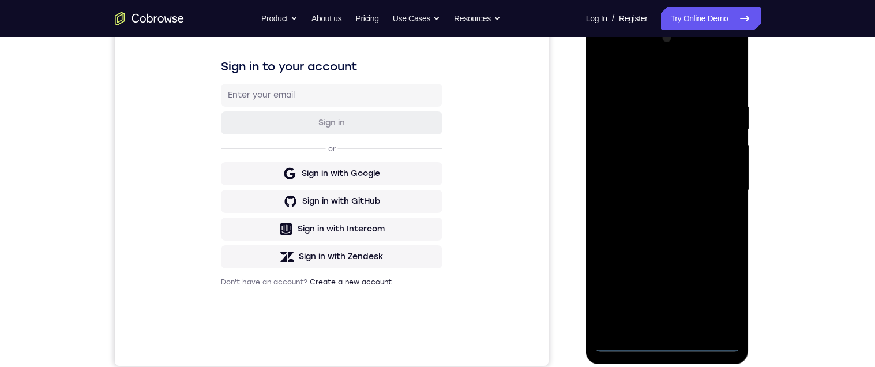
click at [665, 342] on div at bounding box center [667, 190] width 145 height 323
click at [717, 291] on div at bounding box center [667, 190] width 145 height 323
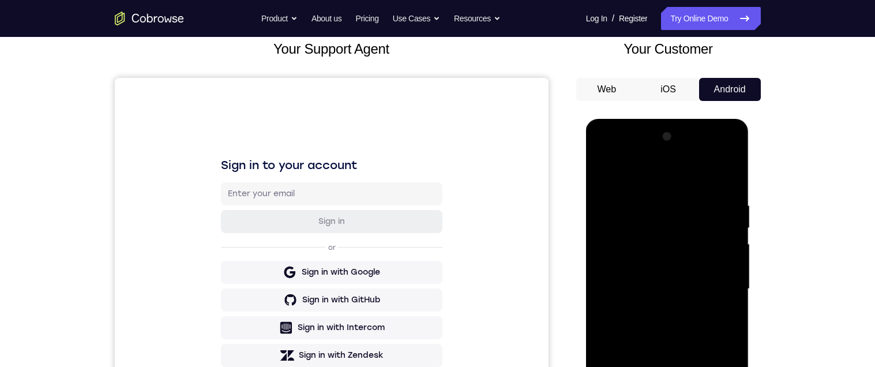
scroll to position [43, 0]
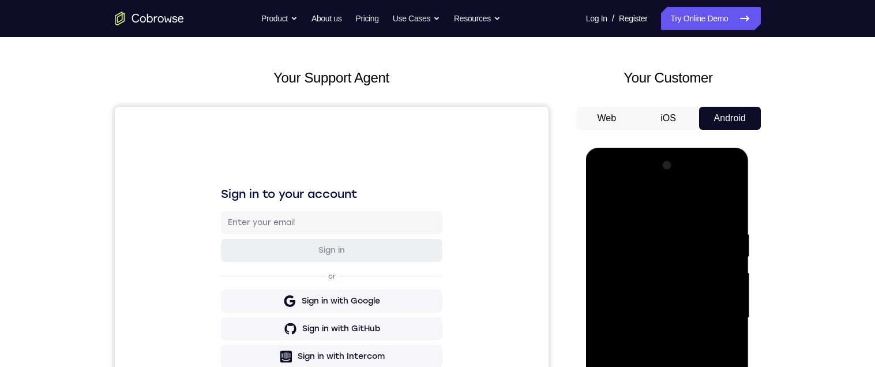
click at [685, 208] on div at bounding box center [667, 317] width 145 height 323
click at [703, 197] on div at bounding box center [667, 317] width 145 height 323
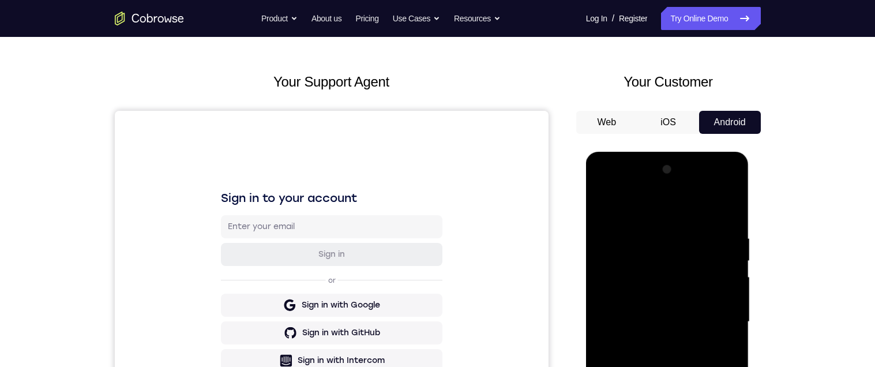
click at [717, 317] on div at bounding box center [667, 321] width 145 height 323
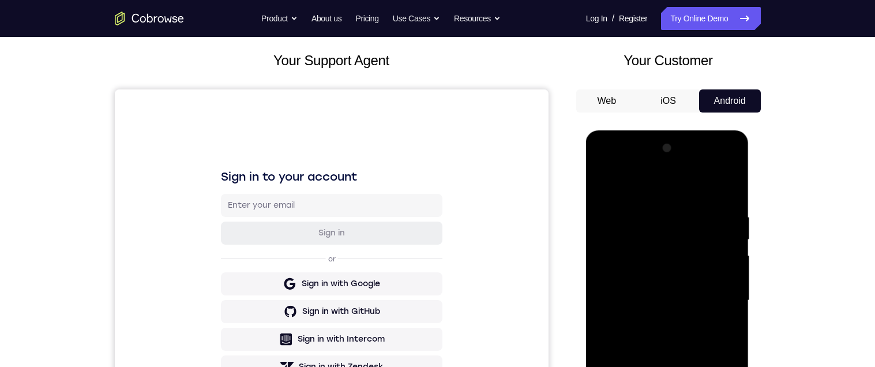
click at [656, 366] on div at bounding box center [667, 300] width 145 height 323
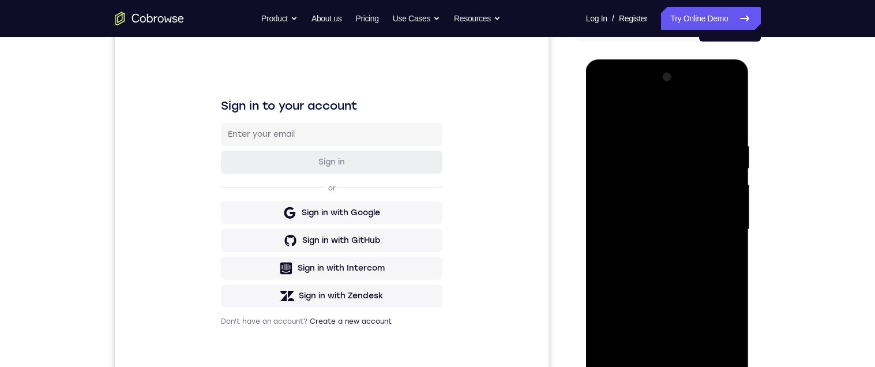
click at [717, 212] on div at bounding box center [667, 229] width 145 height 323
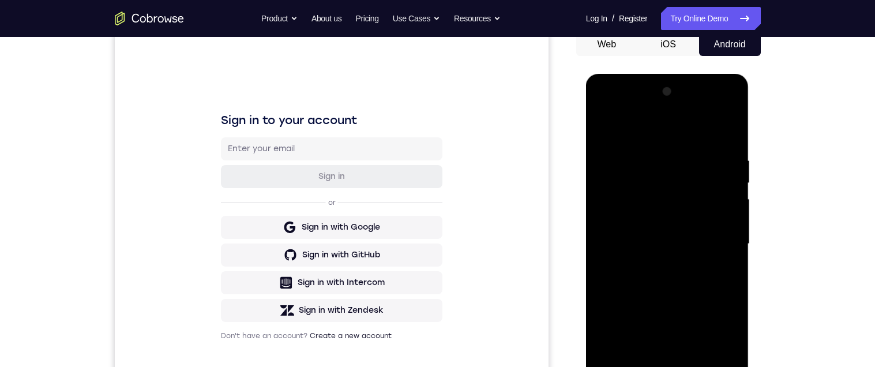
click at [661, 219] on div at bounding box center [667, 244] width 145 height 323
click at [697, 242] on div at bounding box center [667, 244] width 145 height 323
click at [674, 281] on div at bounding box center [667, 244] width 145 height 323
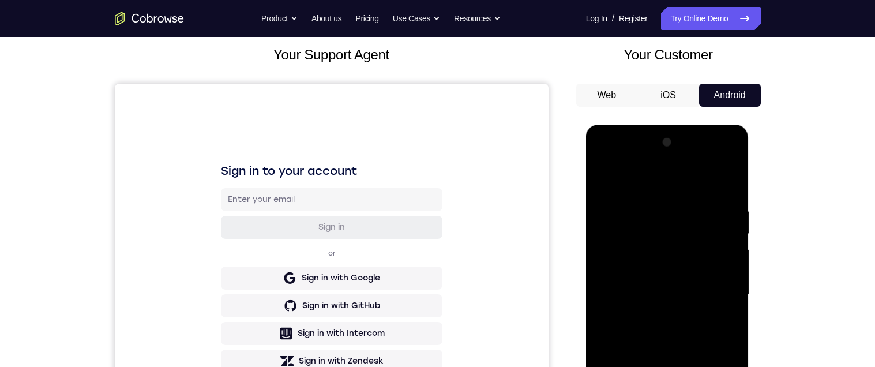
scroll to position [55, 0]
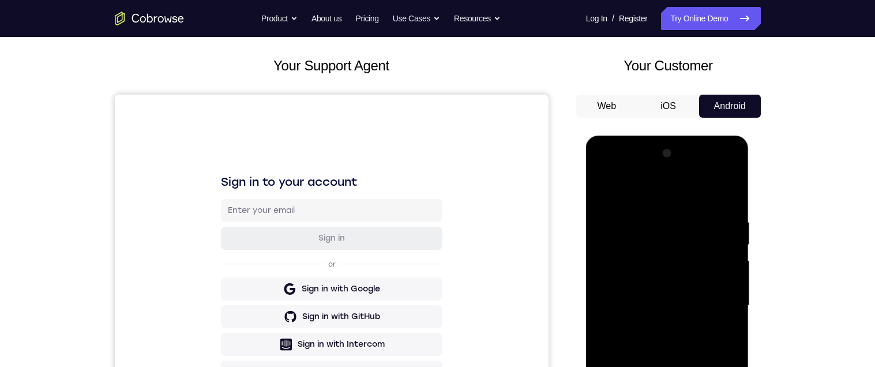
click at [689, 339] on div at bounding box center [667, 305] width 145 height 323
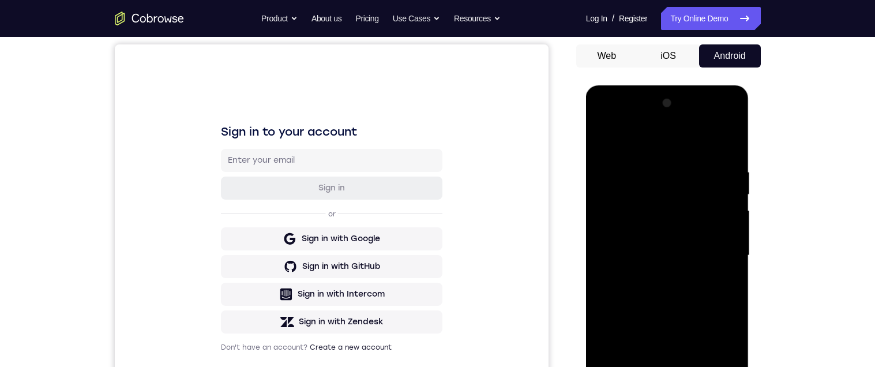
click at [687, 290] on div at bounding box center [667, 255] width 145 height 323
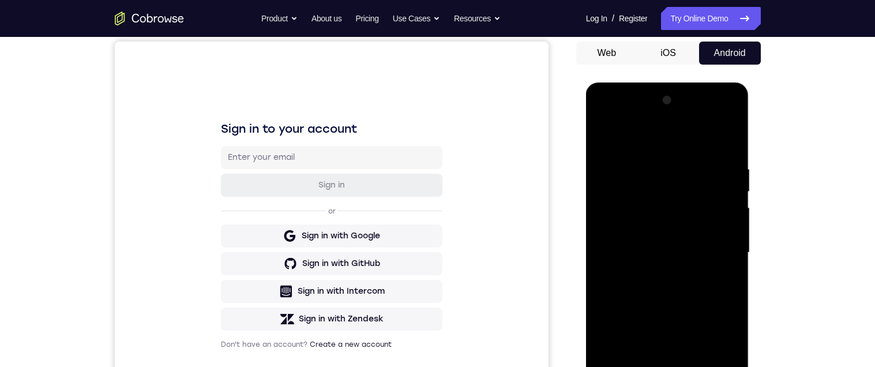
scroll to position [72, 0]
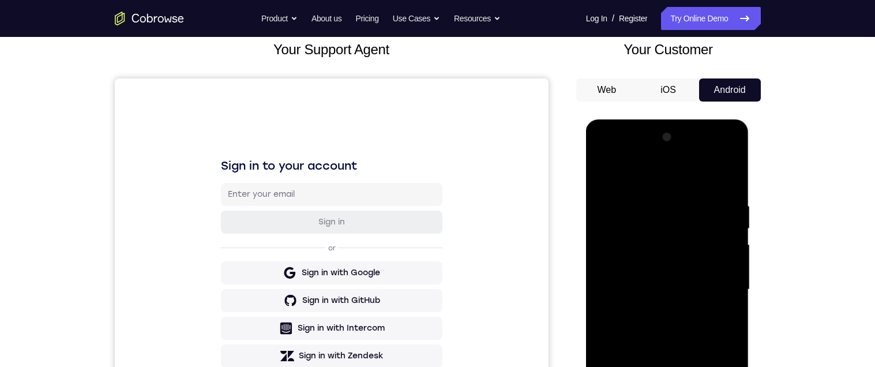
click at [729, 184] on div at bounding box center [667, 289] width 145 height 323
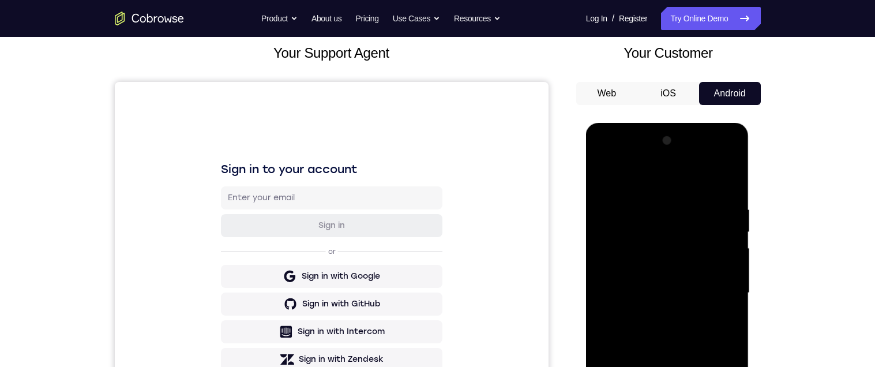
click at [690, 196] on div at bounding box center [667, 293] width 145 height 323
click at [723, 271] on div at bounding box center [667, 293] width 145 height 323
click at [732, 255] on div at bounding box center [667, 293] width 145 height 323
click at [732, 245] on div at bounding box center [667, 293] width 145 height 323
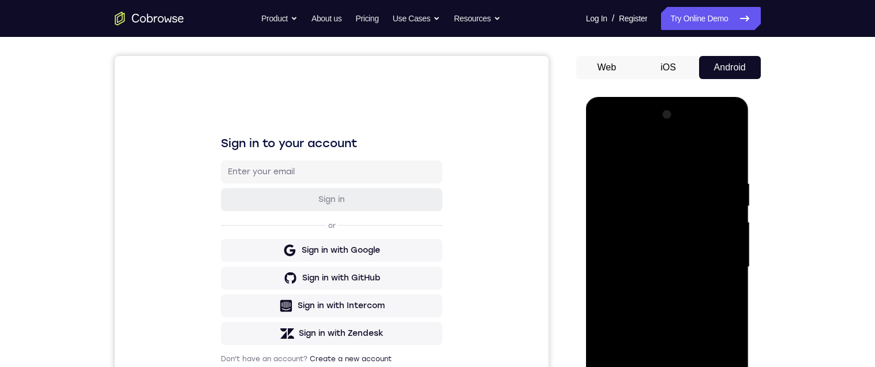
click at [722, 241] on div at bounding box center [667, 267] width 145 height 323
click at [723, 243] on div at bounding box center [667, 267] width 145 height 323
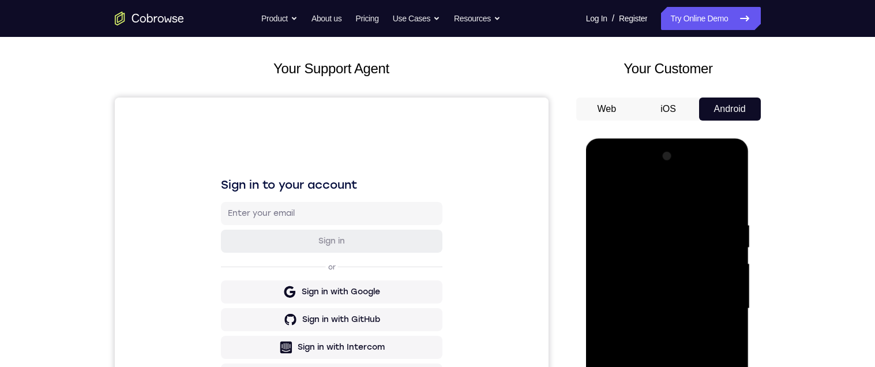
scroll to position [47, 0]
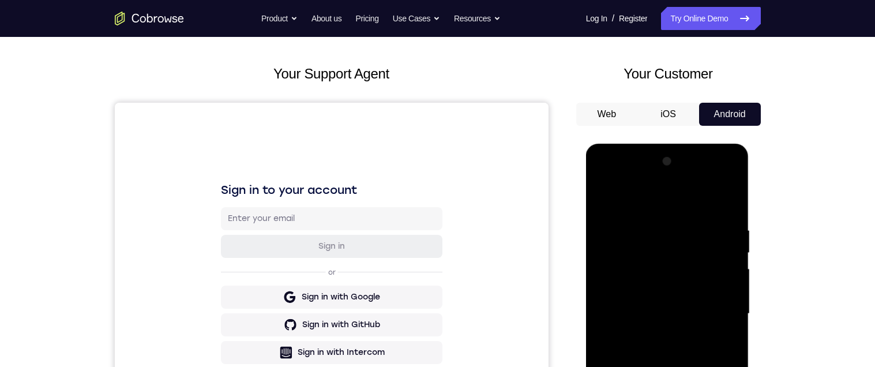
click at [723, 249] on div at bounding box center [667, 313] width 145 height 323
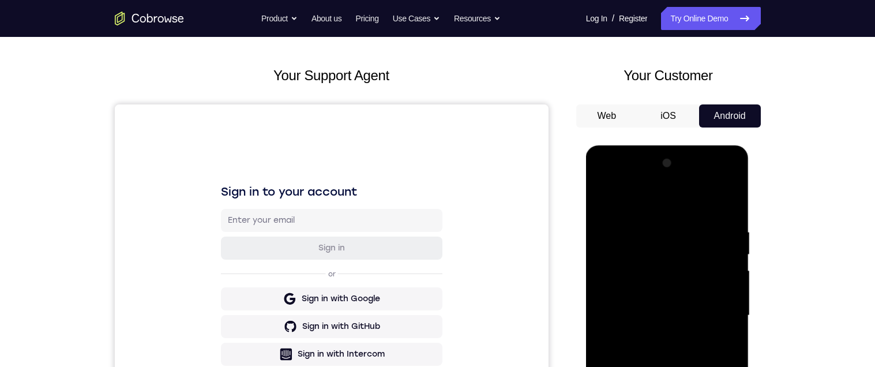
click at [725, 202] on div at bounding box center [667, 315] width 145 height 323
click at [727, 201] on div at bounding box center [667, 315] width 145 height 323
click at [723, 201] on div at bounding box center [667, 315] width 145 height 323
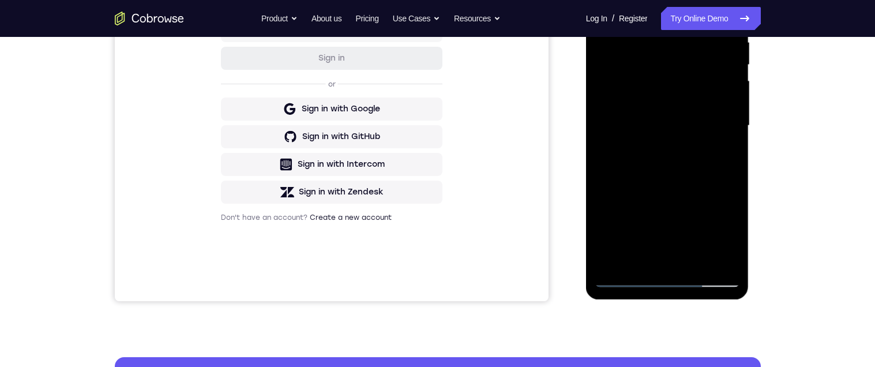
scroll to position [239, 0]
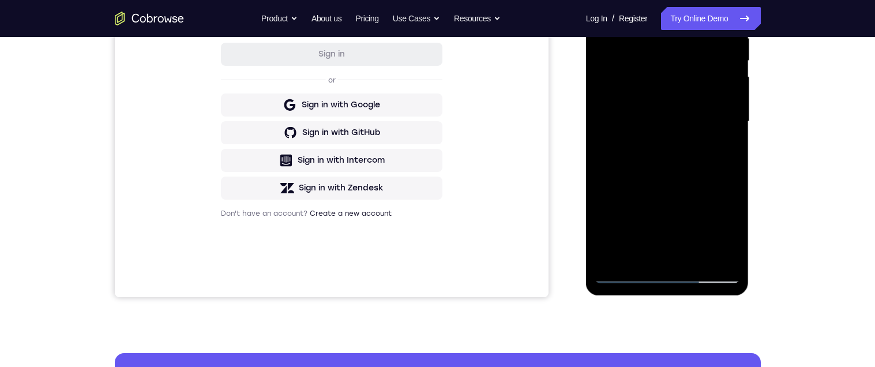
click at [609, 253] on div at bounding box center [667, 121] width 145 height 323
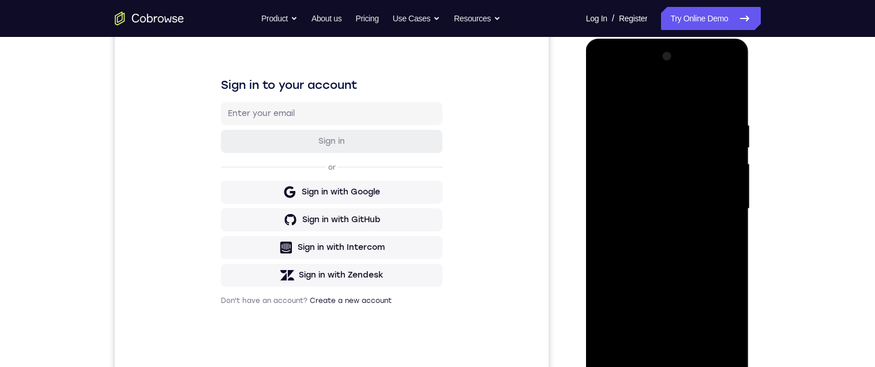
scroll to position [210, 0]
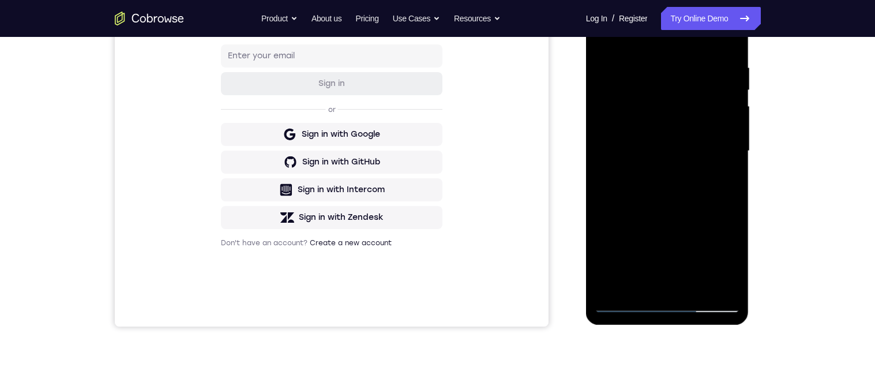
click at [723, 287] on div at bounding box center [667, 151] width 145 height 323
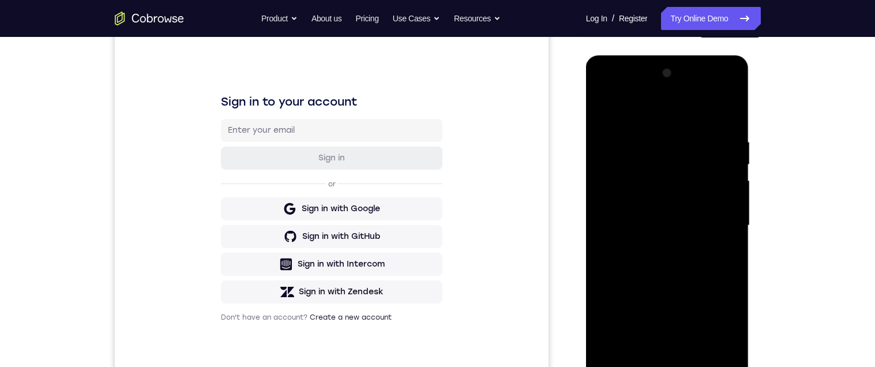
scroll to position [134, 0]
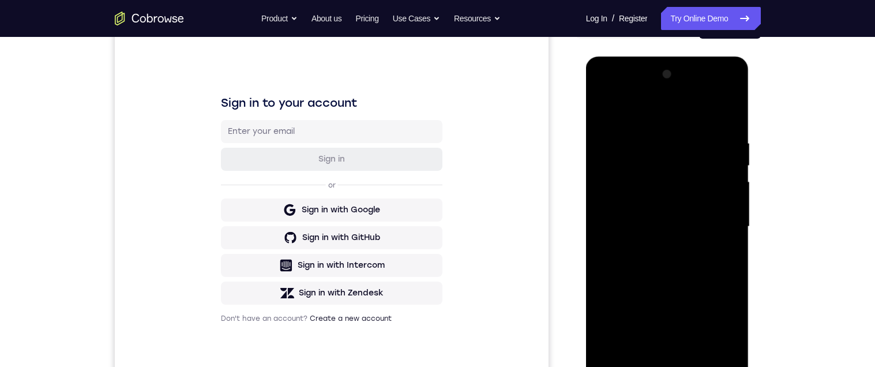
click at [607, 239] on div at bounding box center [667, 226] width 145 height 323
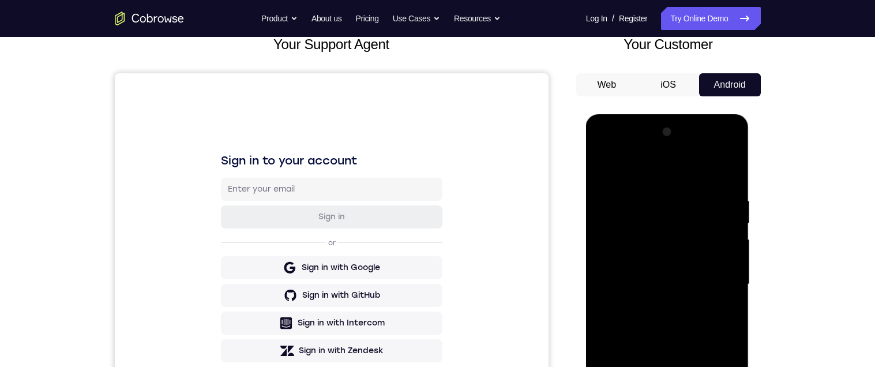
scroll to position [76, 0]
click at [717, 261] on div at bounding box center [667, 285] width 145 height 323
click at [721, 266] on div at bounding box center [667, 285] width 145 height 323
click at [728, 256] on div at bounding box center [667, 285] width 145 height 323
click at [728, 251] on div at bounding box center [667, 285] width 145 height 323
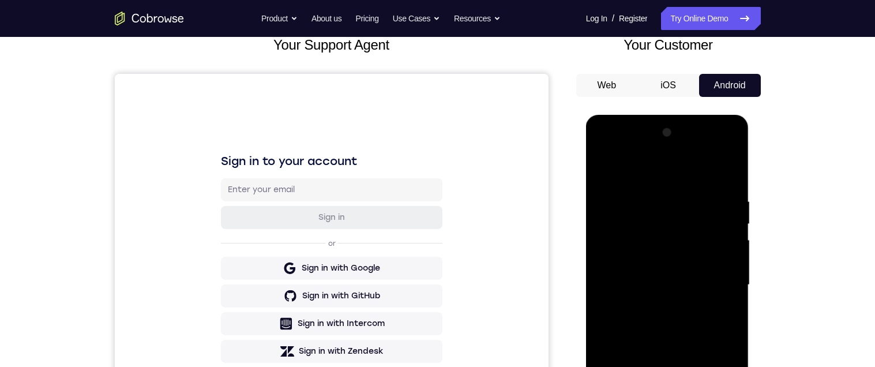
click at [727, 235] on div at bounding box center [667, 285] width 145 height 323
click at [723, 239] on div at bounding box center [667, 285] width 145 height 323
click at [720, 257] on div at bounding box center [667, 285] width 145 height 323
click at [725, 248] on div at bounding box center [667, 285] width 145 height 323
click at [727, 246] on div at bounding box center [667, 285] width 145 height 323
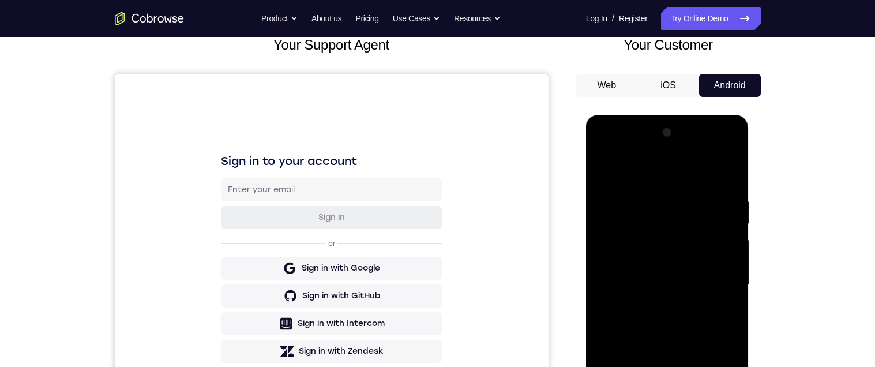
click at [725, 250] on div at bounding box center [667, 285] width 145 height 323
click at [728, 137] on div at bounding box center [667, 285] width 145 height 323
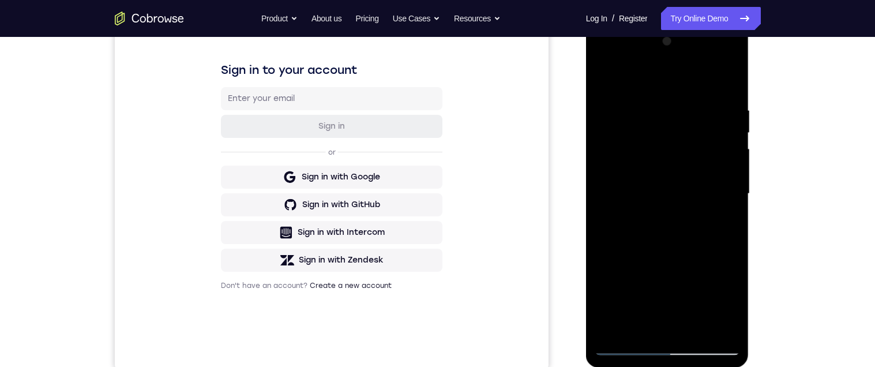
click at [616, 327] on div at bounding box center [667, 193] width 145 height 323
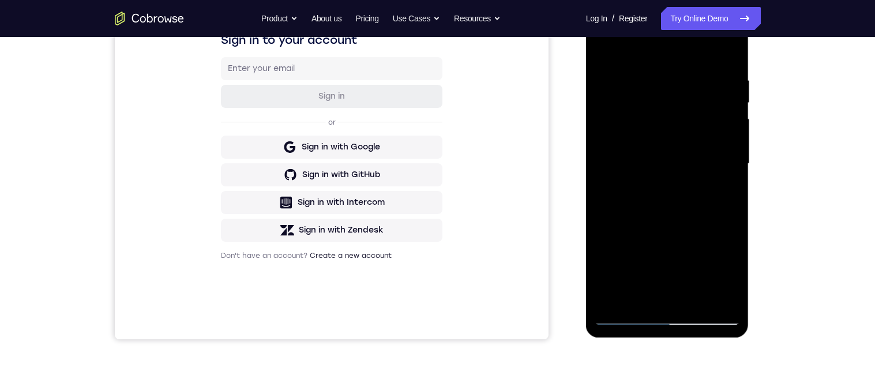
click at [766, 230] on div "Your Support Agent Your Customer Web iOS Android Next Steps We’d be happy to gi…" at bounding box center [438, 220] width 739 height 761
click at [772, 217] on div "Your Support Agent Your Customer Web iOS Android Next Steps We’d be happy to gi…" at bounding box center [438, 220] width 739 height 761
click at [713, 263] on div at bounding box center [667, 163] width 145 height 323
click at [608, 298] on div at bounding box center [667, 163] width 145 height 323
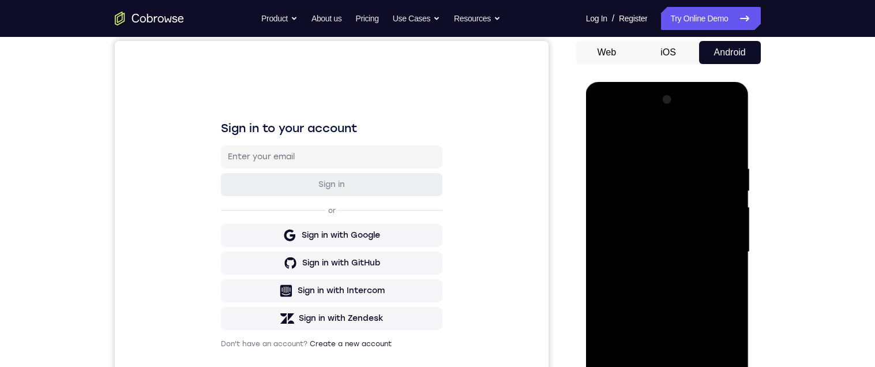
scroll to position [113, 0]
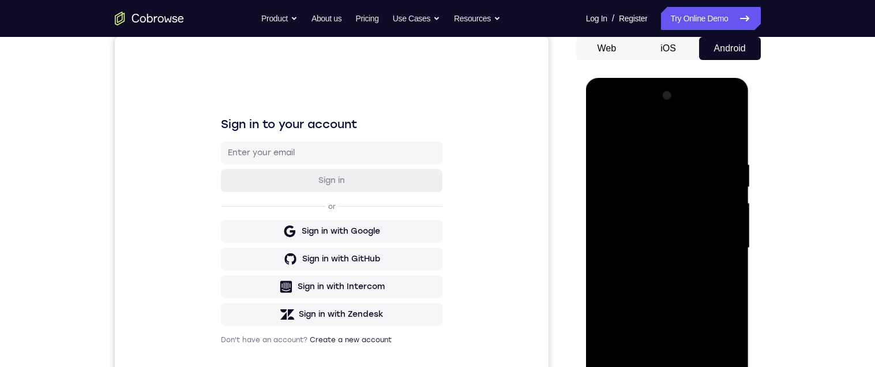
click at [641, 313] on div at bounding box center [667, 248] width 145 height 323
click at [731, 258] on div at bounding box center [667, 248] width 145 height 323
click at [731, 260] on div at bounding box center [667, 248] width 145 height 323
click at [731, 259] on div at bounding box center [667, 248] width 145 height 323
click at [728, 263] on div at bounding box center [667, 248] width 145 height 323
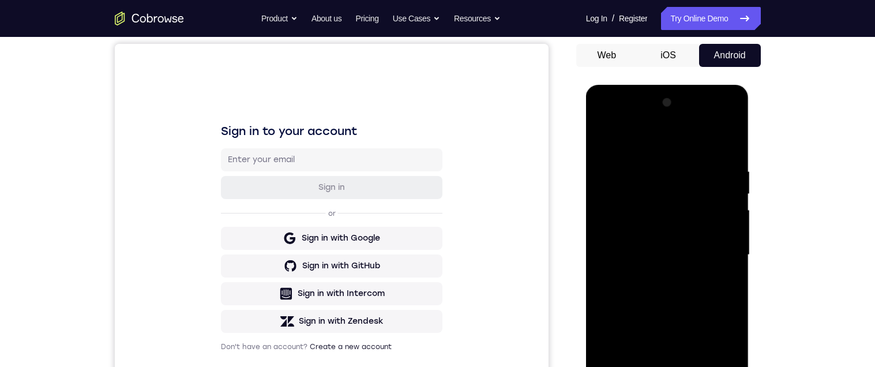
scroll to position [76, 0]
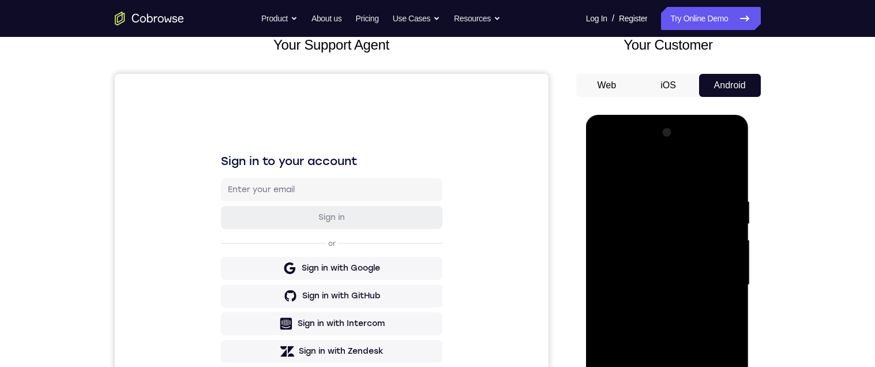
click at [731, 259] on div at bounding box center [667, 285] width 145 height 323
click at [731, 261] on div at bounding box center [667, 285] width 145 height 323
click at [732, 255] on div at bounding box center [667, 285] width 145 height 323
click at [728, 253] on div at bounding box center [667, 285] width 145 height 323
click at [729, 255] on div at bounding box center [667, 285] width 145 height 323
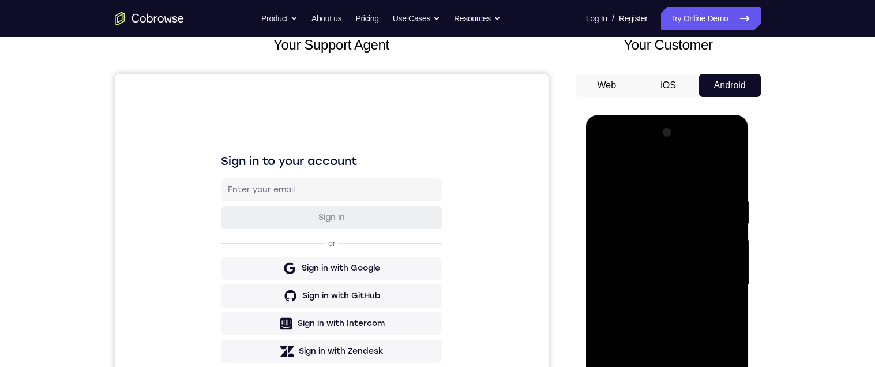
click at [732, 256] on div at bounding box center [667, 285] width 145 height 323
click at [731, 256] on div at bounding box center [667, 285] width 145 height 323
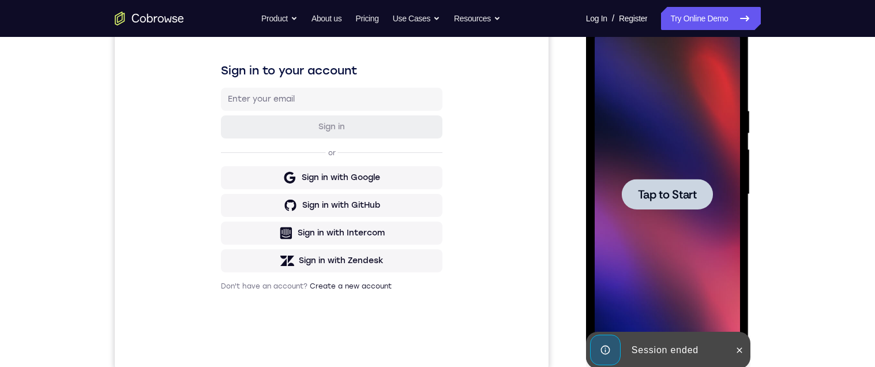
scroll to position [234, 0]
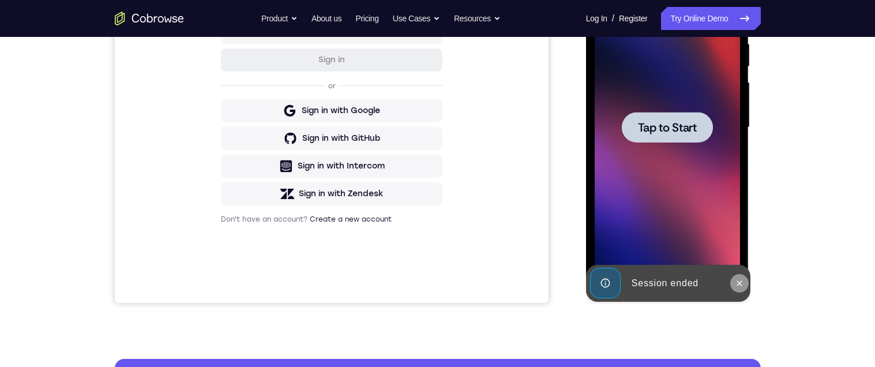
click at [735, 286] on icon at bounding box center [739, 283] width 9 height 9
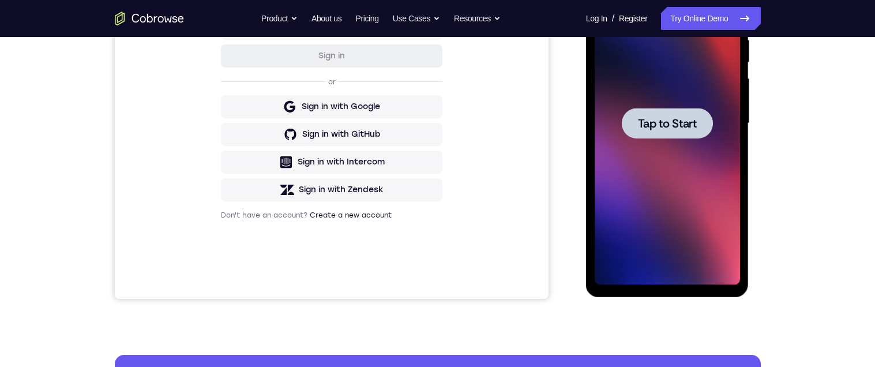
scroll to position [93, 0]
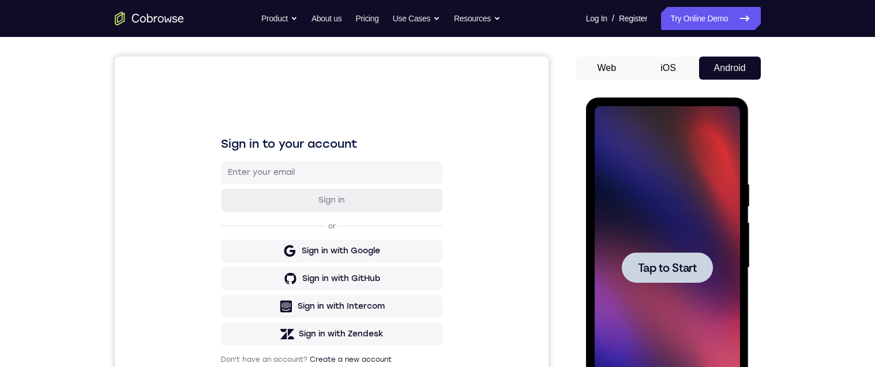
click at [708, 264] on div at bounding box center [667, 267] width 91 height 31
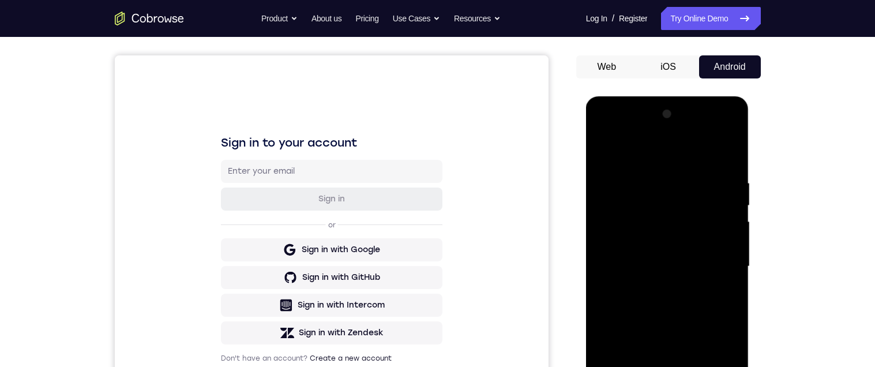
scroll to position [186, 0]
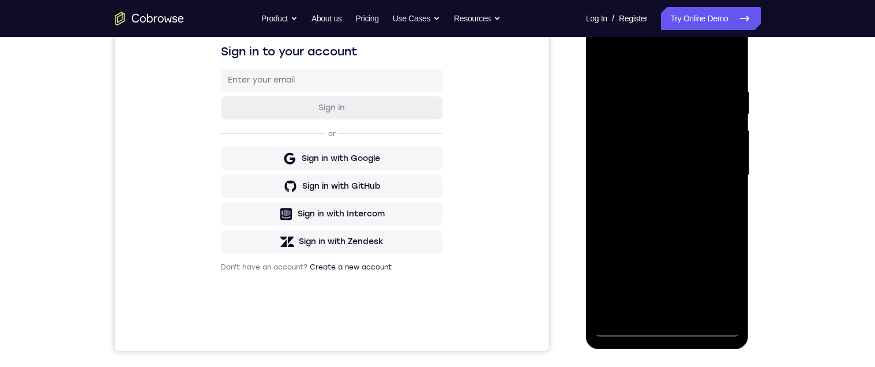
click at [668, 326] on div at bounding box center [667, 175] width 145 height 323
click at [721, 271] on div at bounding box center [667, 175] width 145 height 323
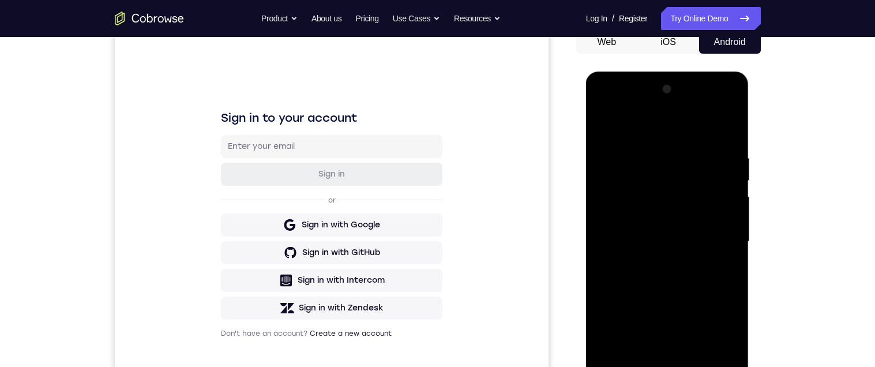
scroll to position [48, 0]
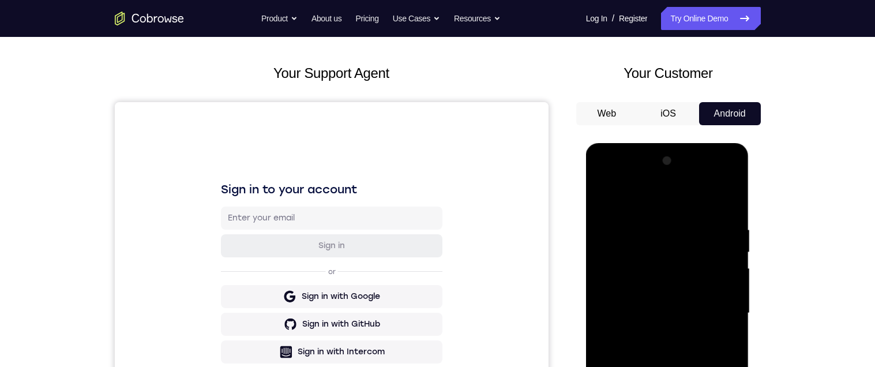
click at [675, 199] on div at bounding box center [667, 313] width 145 height 323
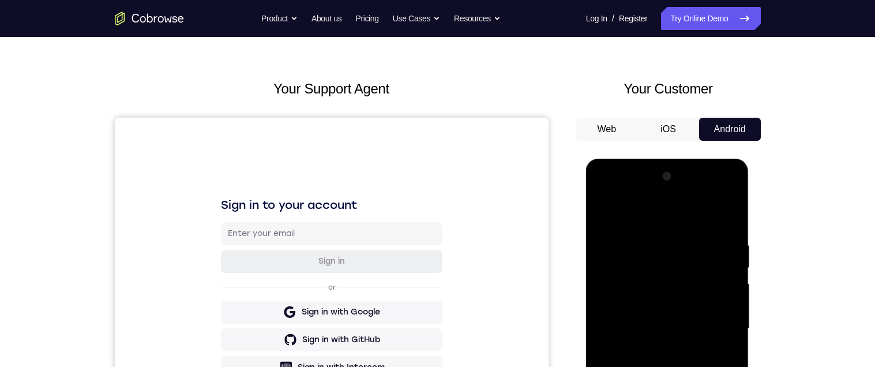
click at [718, 328] on div at bounding box center [667, 328] width 145 height 323
click at [717, 317] on div at bounding box center [667, 328] width 145 height 323
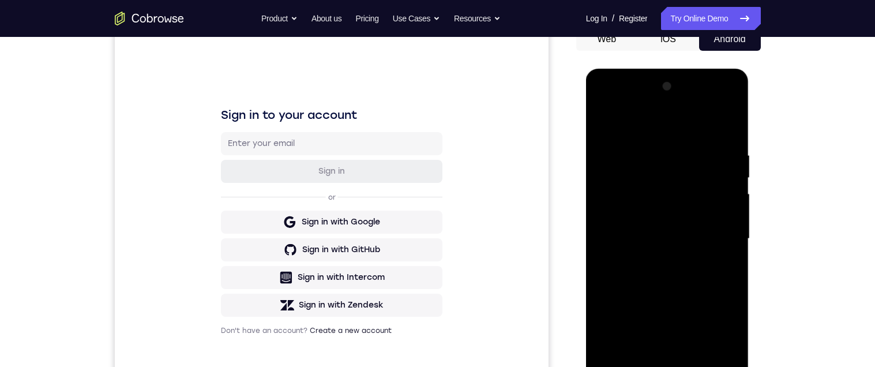
scroll to position [176, 0]
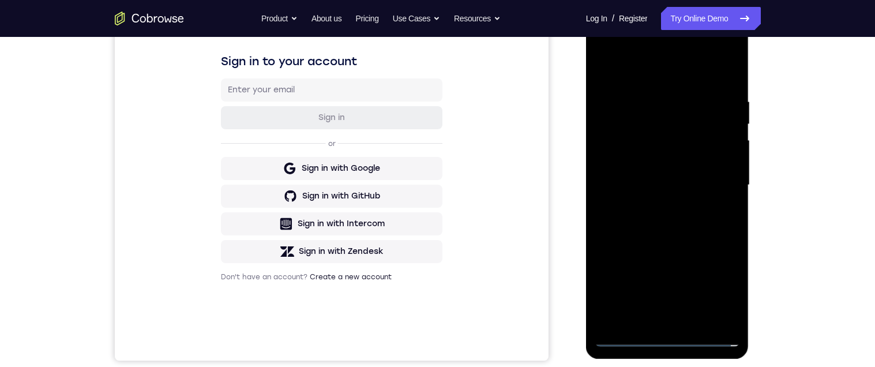
click at [656, 319] on div at bounding box center [667, 185] width 145 height 323
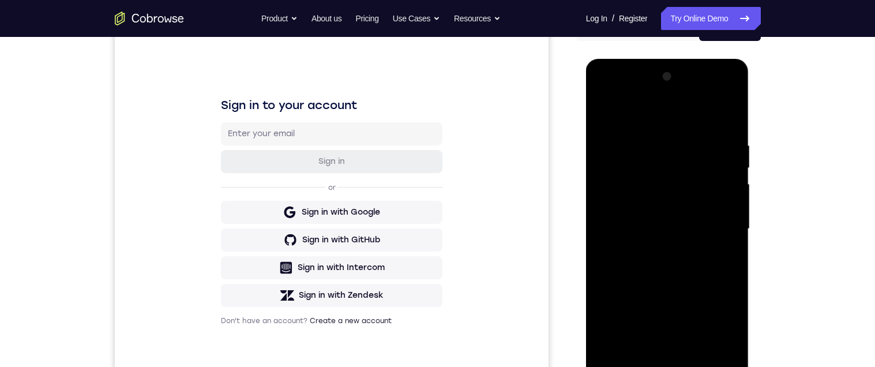
click at [718, 204] on div at bounding box center [667, 229] width 145 height 323
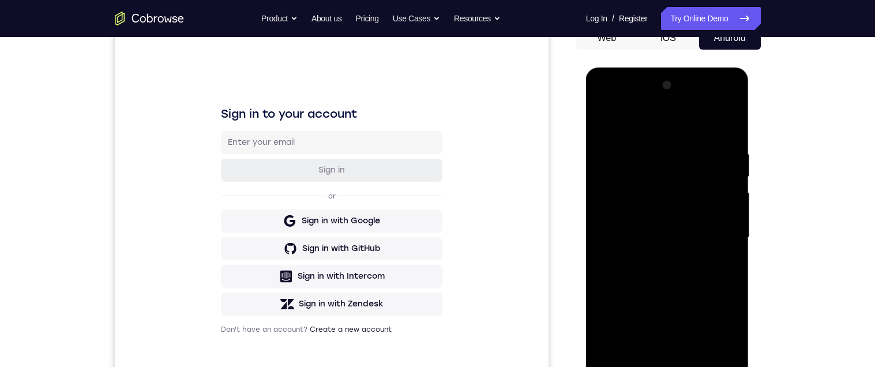
click at [669, 212] on div at bounding box center [667, 237] width 145 height 323
click at [686, 242] on div at bounding box center [667, 237] width 145 height 323
click at [684, 275] on div at bounding box center [667, 237] width 145 height 323
click at [702, 267] on div at bounding box center [667, 237] width 145 height 323
click at [683, 277] on div at bounding box center [667, 237] width 145 height 323
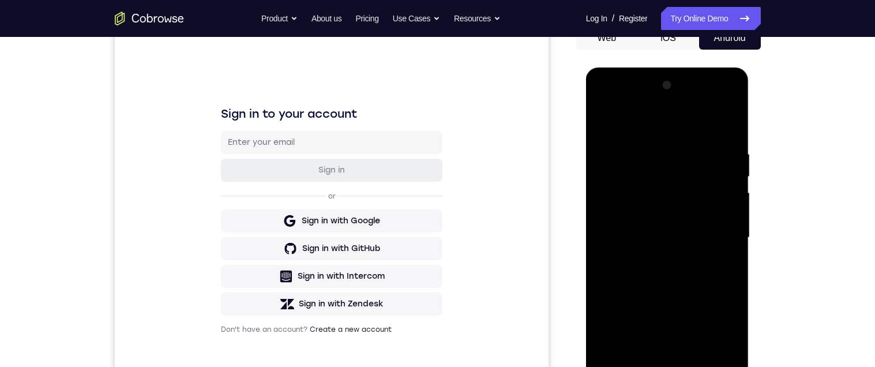
click at [727, 133] on div at bounding box center [667, 237] width 145 height 323
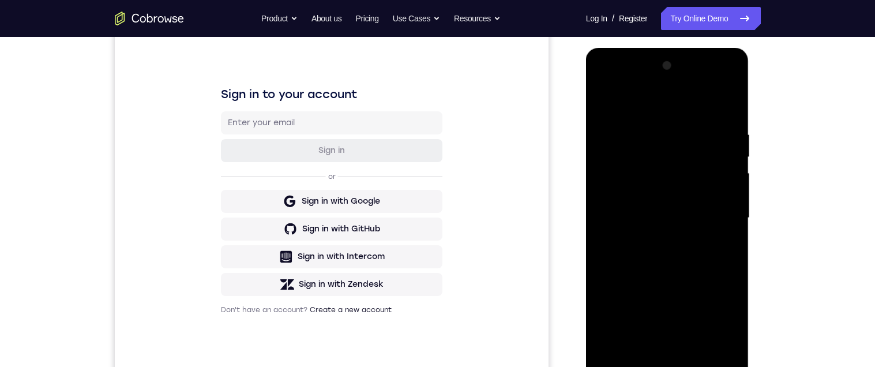
scroll to position [144, 0]
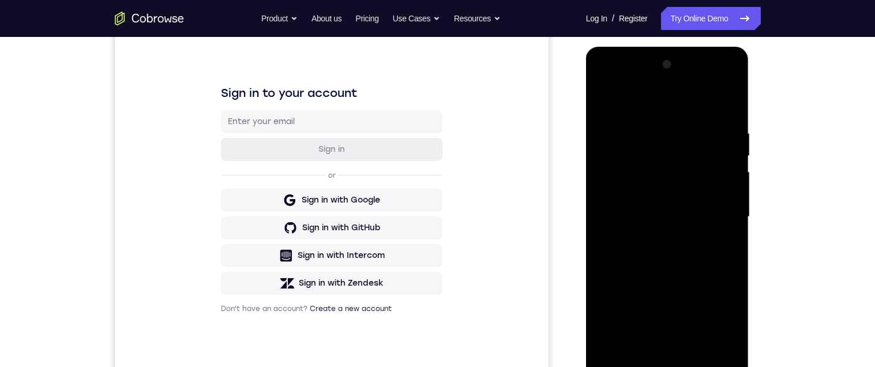
click at [729, 219] on div at bounding box center [667, 216] width 145 height 323
click at [728, 218] on div at bounding box center [667, 216] width 145 height 323
click at [733, 215] on div at bounding box center [667, 216] width 145 height 323
click at [734, 215] on div at bounding box center [667, 216] width 145 height 323
click at [732, 216] on div at bounding box center [667, 216] width 145 height 323
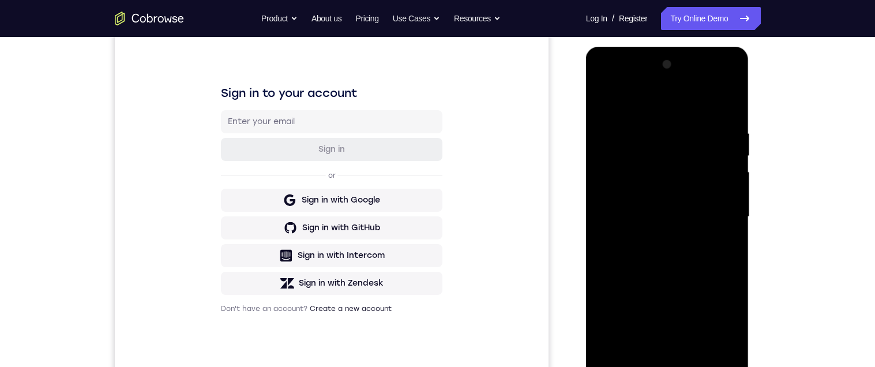
click at [733, 214] on div at bounding box center [667, 216] width 145 height 323
click at [732, 215] on div at bounding box center [667, 216] width 145 height 323
click at [729, 235] on div at bounding box center [667, 216] width 145 height 323
click at [727, 236] on div at bounding box center [667, 216] width 145 height 323
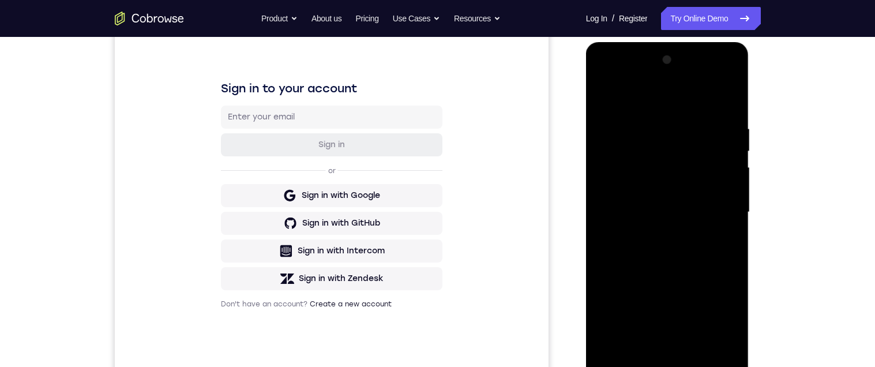
scroll to position [119, 0]
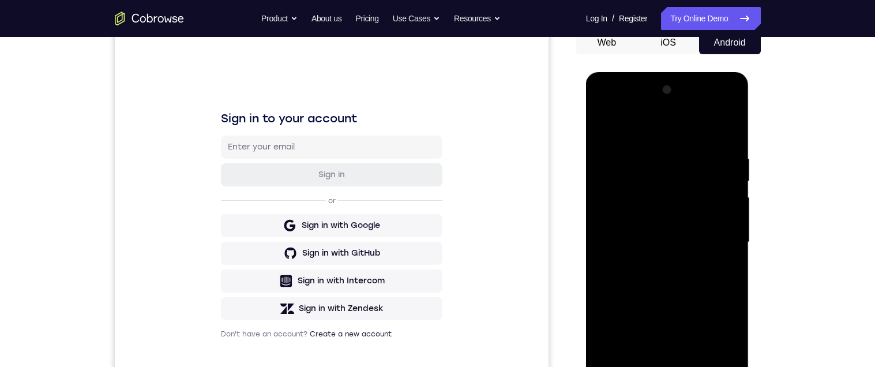
click at [728, 226] on div at bounding box center [667, 242] width 145 height 323
click at [731, 202] on div at bounding box center [667, 242] width 145 height 323
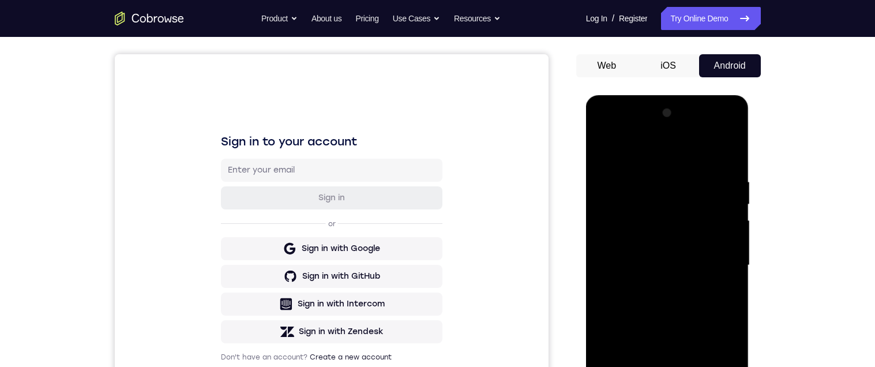
scroll to position [94, 0]
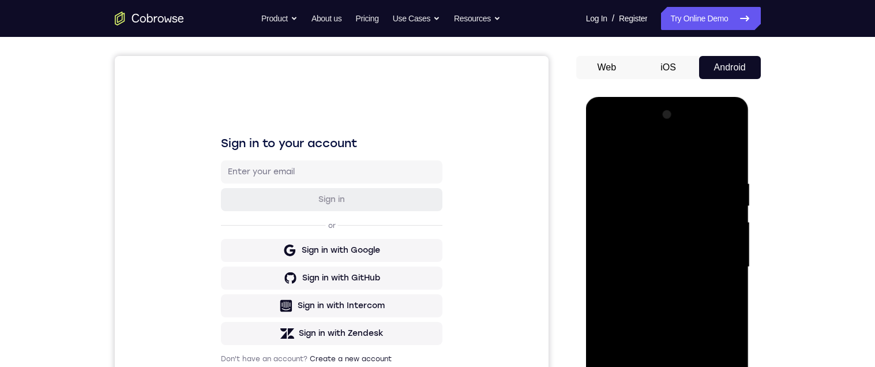
click at [735, 222] on div at bounding box center [667, 267] width 145 height 323
click at [733, 226] on div at bounding box center [667, 267] width 145 height 323
click at [735, 236] on div at bounding box center [667, 267] width 145 height 323
click at [729, 234] on div at bounding box center [667, 267] width 145 height 323
click at [731, 236] on div at bounding box center [667, 267] width 145 height 323
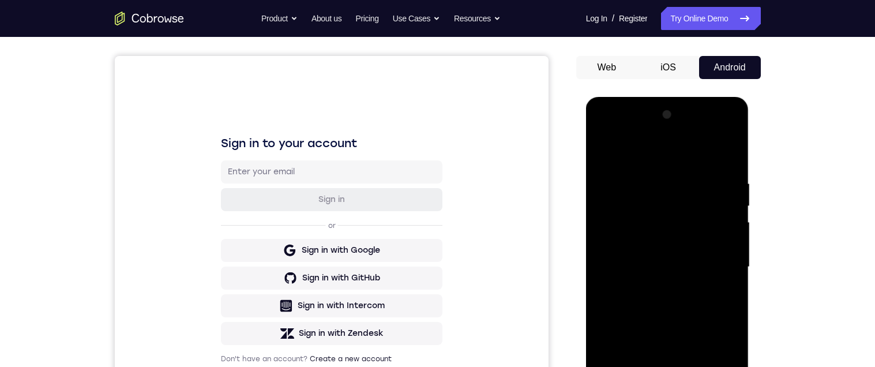
click at [728, 237] on div at bounding box center [667, 267] width 145 height 323
click at [725, 237] on div at bounding box center [667, 267] width 145 height 323
click at [729, 237] on div at bounding box center [667, 267] width 145 height 323
click at [729, 232] on div at bounding box center [667, 267] width 145 height 323
click at [733, 232] on div at bounding box center [667, 267] width 145 height 323
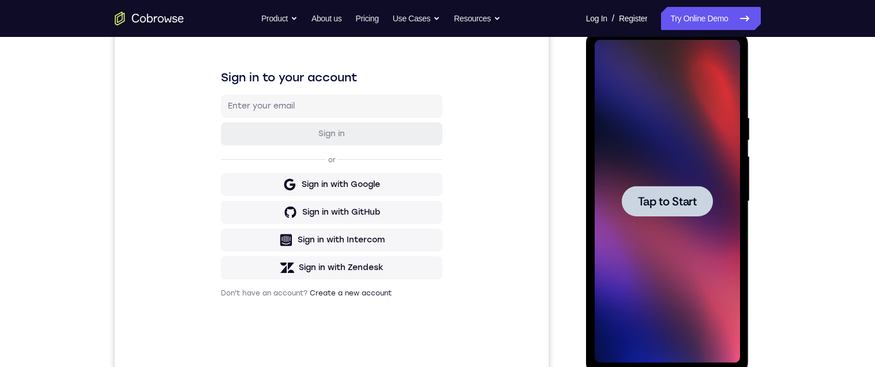
scroll to position [147, 0]
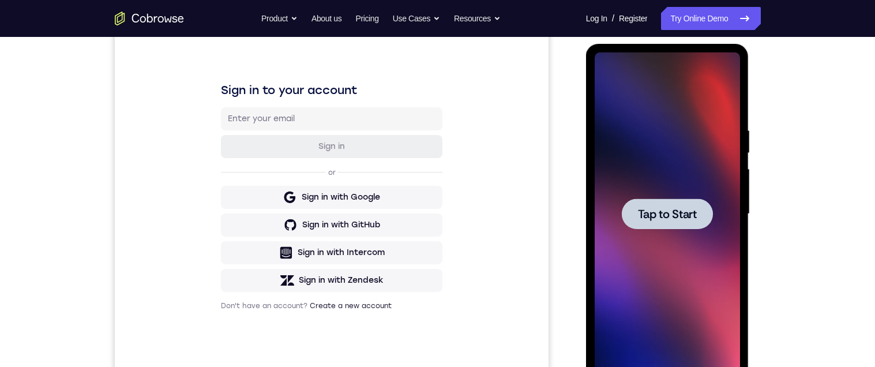
click at [679, 218] on span "Tap to Start" at bounding box center [667, 214] width 59 height 12
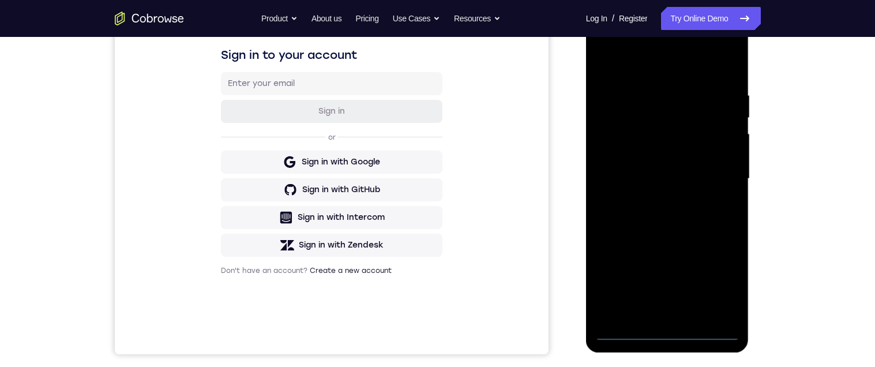
scroll to position [184, 0]
click at [665, 323] on div at bounding box center [667, 177] width 145 height 323
click at [668, 330] on div at bounding box center [667, 177] width 145 height 323
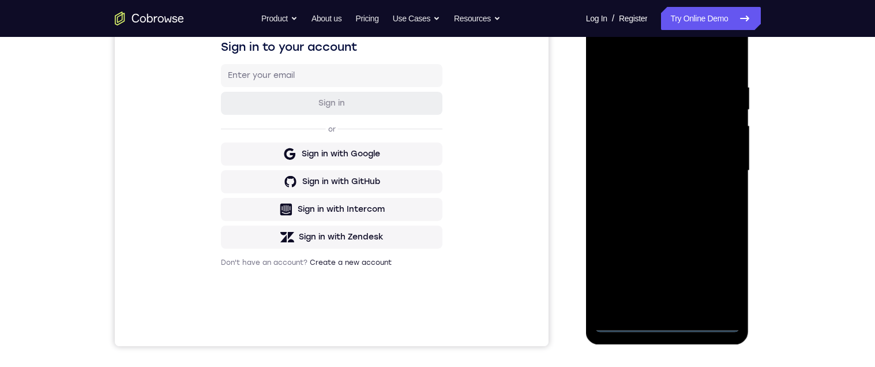
click at [717, 270] on div at bounding box center [667, 170] width 145 height 323
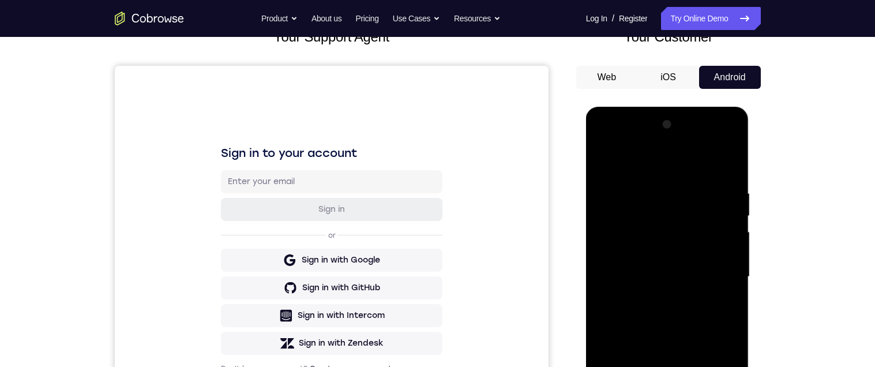
scroll to position [78, 0]
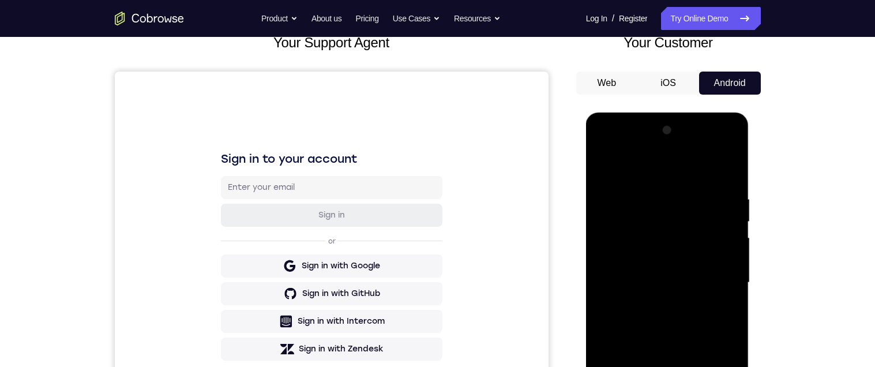
click at [683, 170] on div at bounding box center [667, 282] width 145 height 323
click at [715, 274] on div at bounding box center [667, 282] width 145 height 323
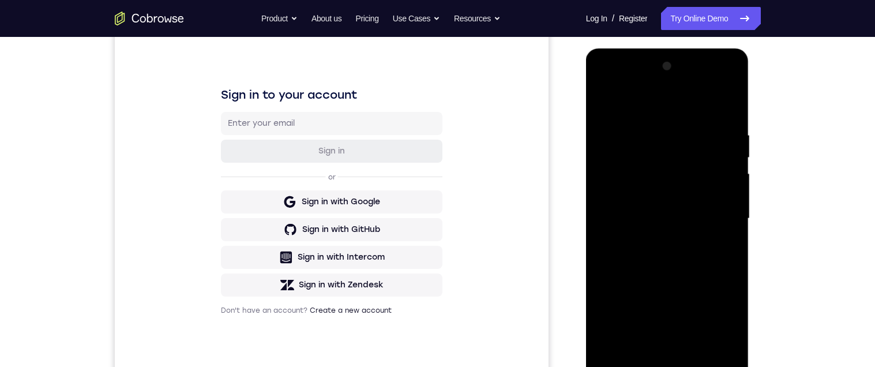
click at [660, 239] on div at bounding box center [667, 218] width 145 height 323
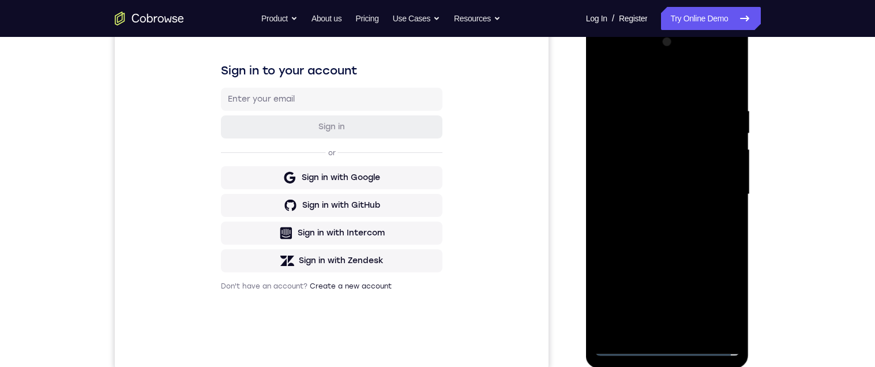
click at [709, 179] on div at bounding box center [667, 194] width 145 height 323
